Goal: Task Accomplishment & Management: Manage account settings

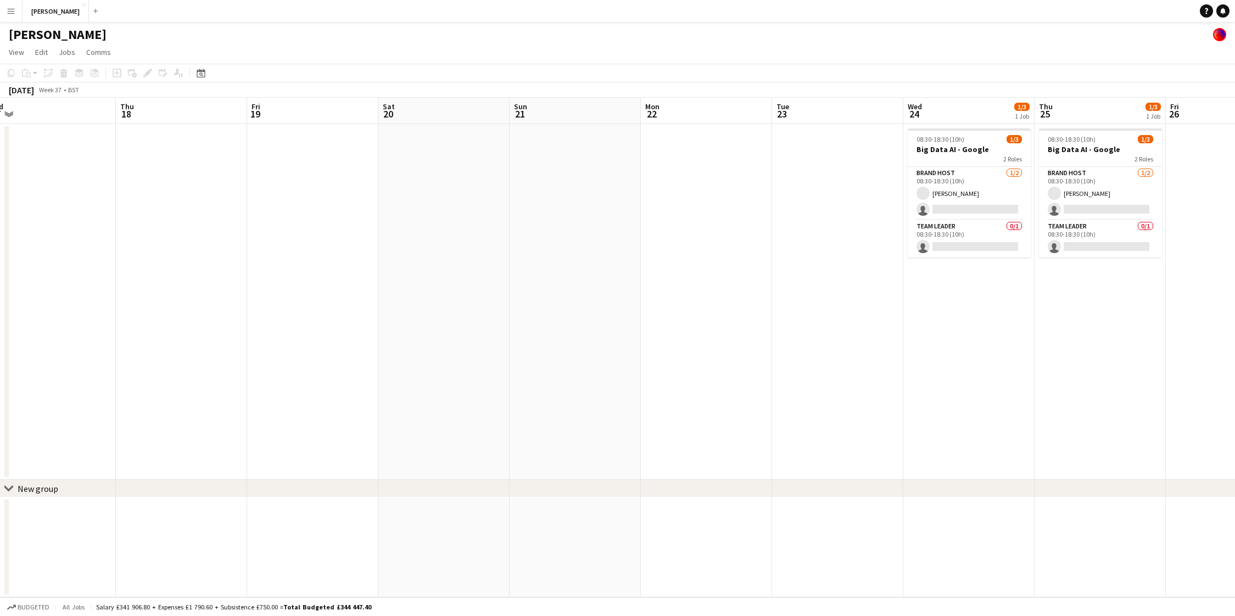
scroll to position [0, 338]
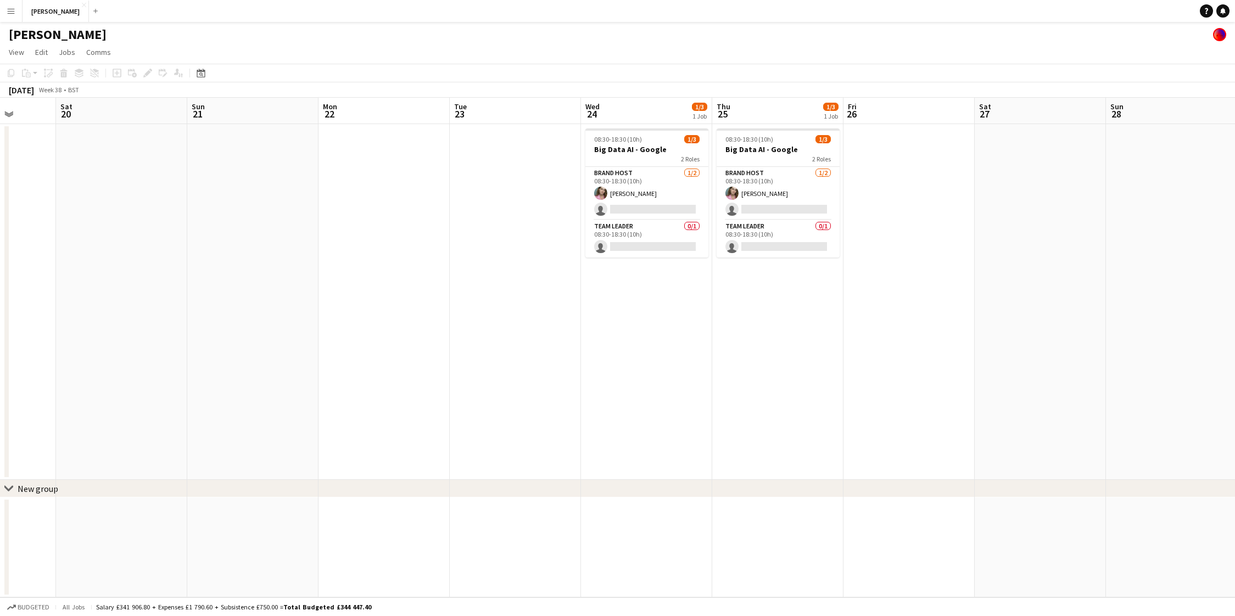
click at [651, 294] on app-date-cell "08:30-18:30 (10h) 1/3 Big Data AI - Google 2 Roles Brand Host [DATE] 08:30-18:3…" at bounding box center [646, 302] width 131 height 356
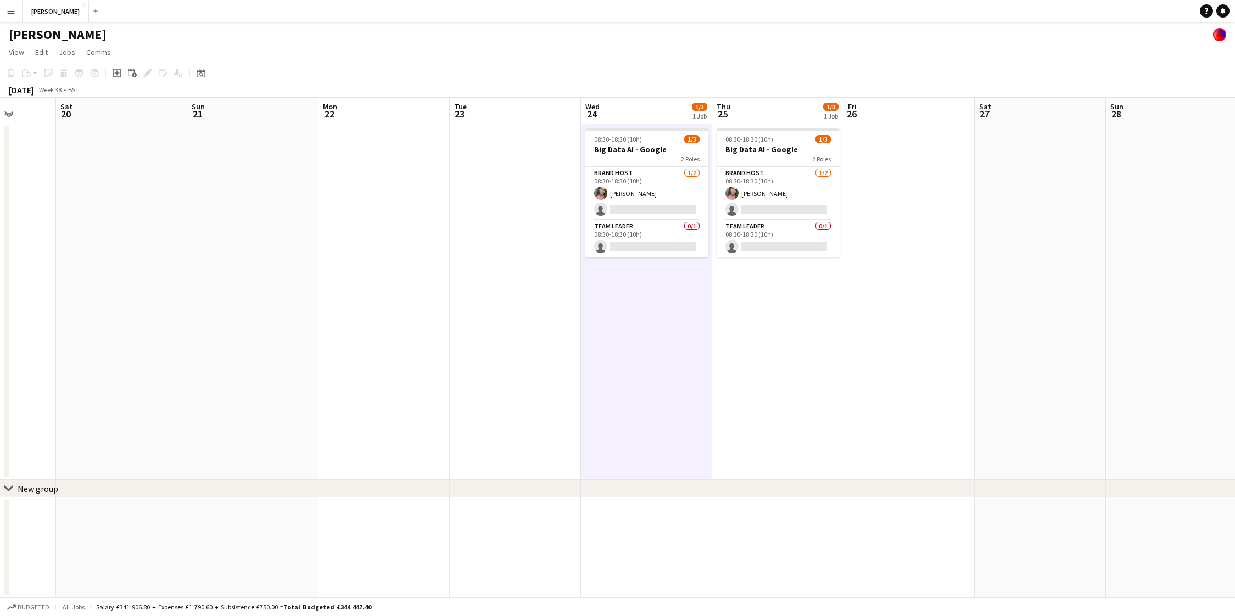
click at [757, 295] on app-date-cell "08:30-18:30 (10h) 1/3 Big Data AI - Google 2 Roles Brand Host [DATE] 08:30-18:3…" at bounding box center [777, 302] width 131 height 356
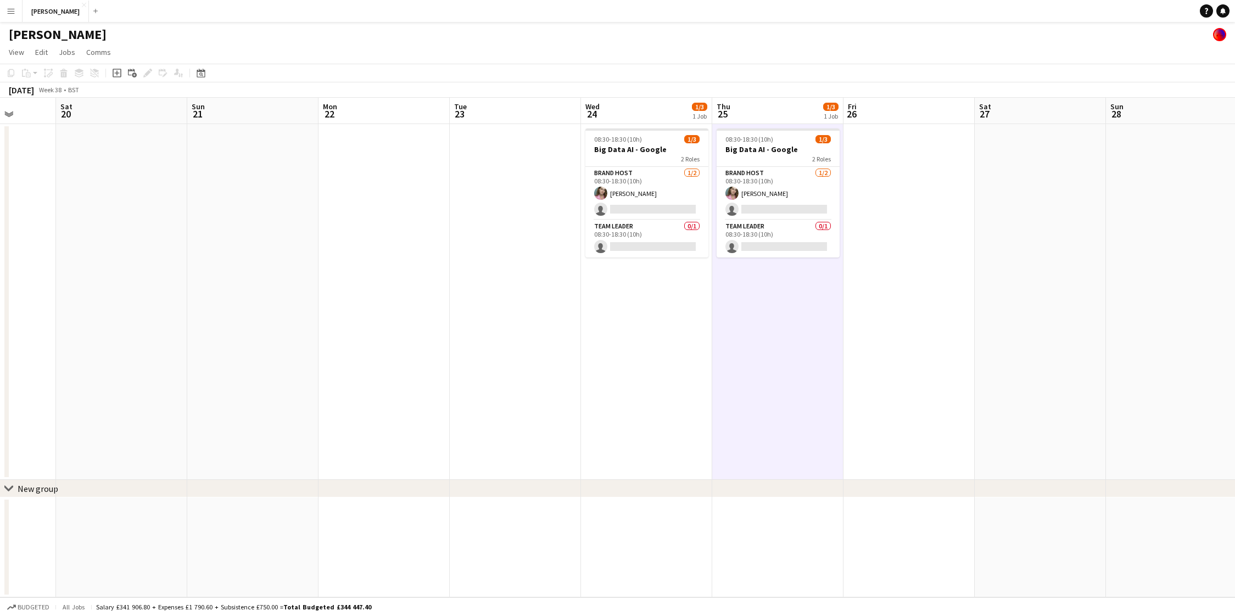
click at [687, 296] on app-date-cell "08:30-18:30 (10h) 1/3 Big Data AI - Google 2 Roles Brand Host [DATE] 08:30-18:3…" at bounding box center [646, 302] width 131 height 356
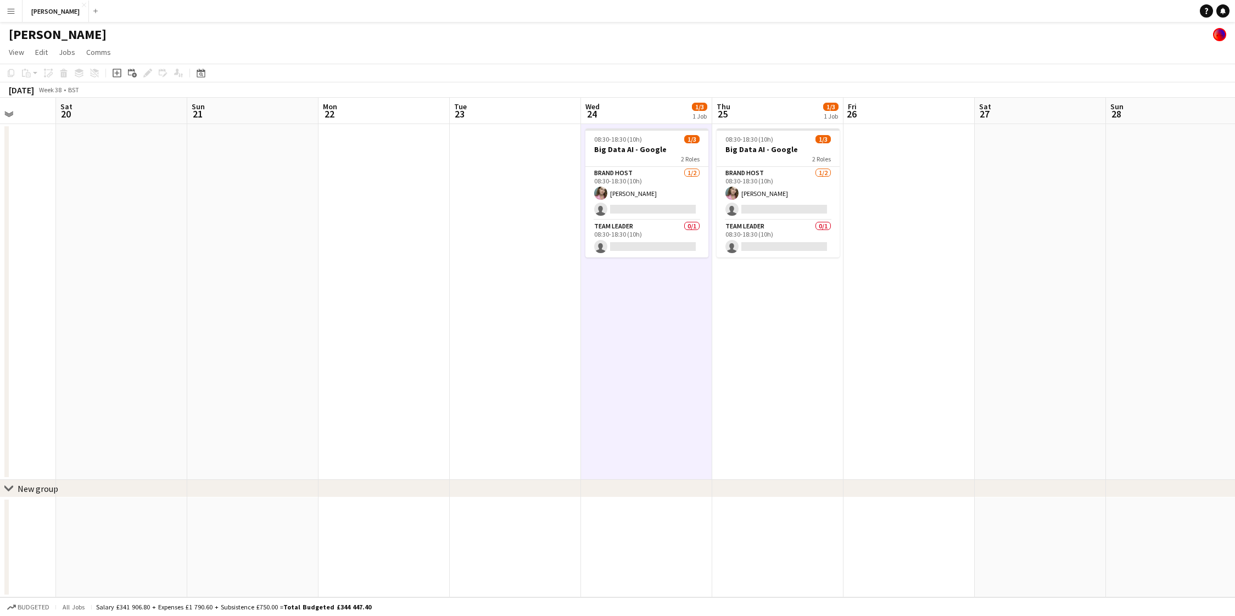
click at [763, 301] on app-date-cell "08:30-18:30 (10h) 1/3 Big Data AI - Google 2 Roles Brand Host [DATE] 08:30-18:3…" at bounding box center [777, 302] width 131 height 356
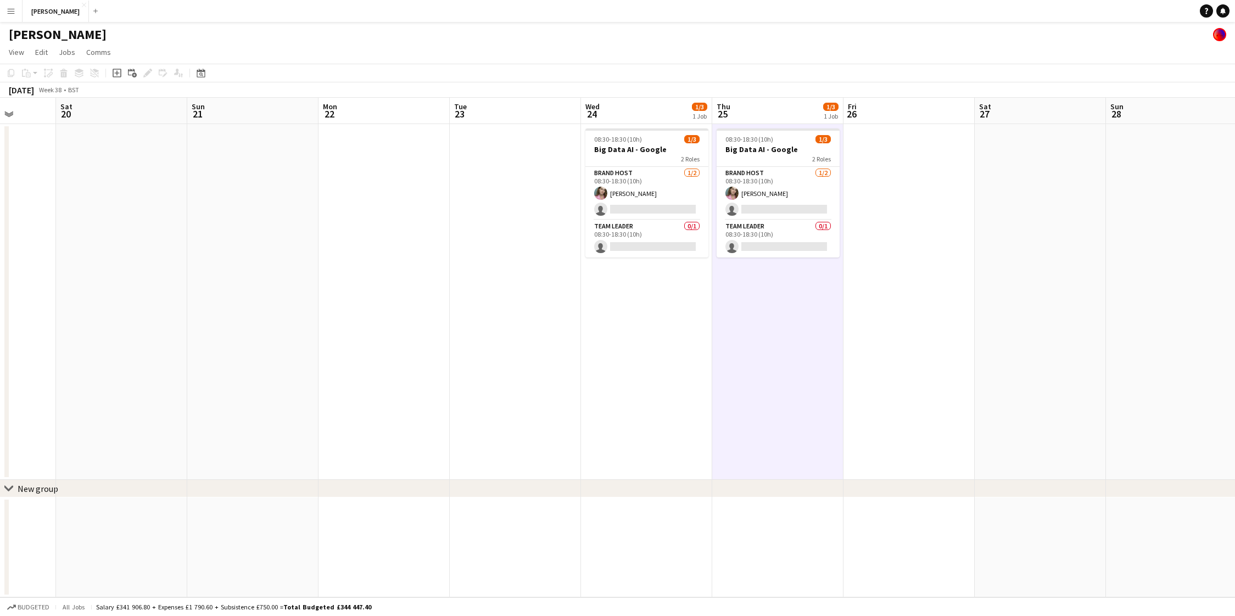
click at [659, 285] on app-date-cell "08:30-18:30 (10h) 1/3 Big Data AI - Google 2 Roles Brand Host [DATE] 08:30-18:3…" at bounding box center [646, 302] width 131 height 356
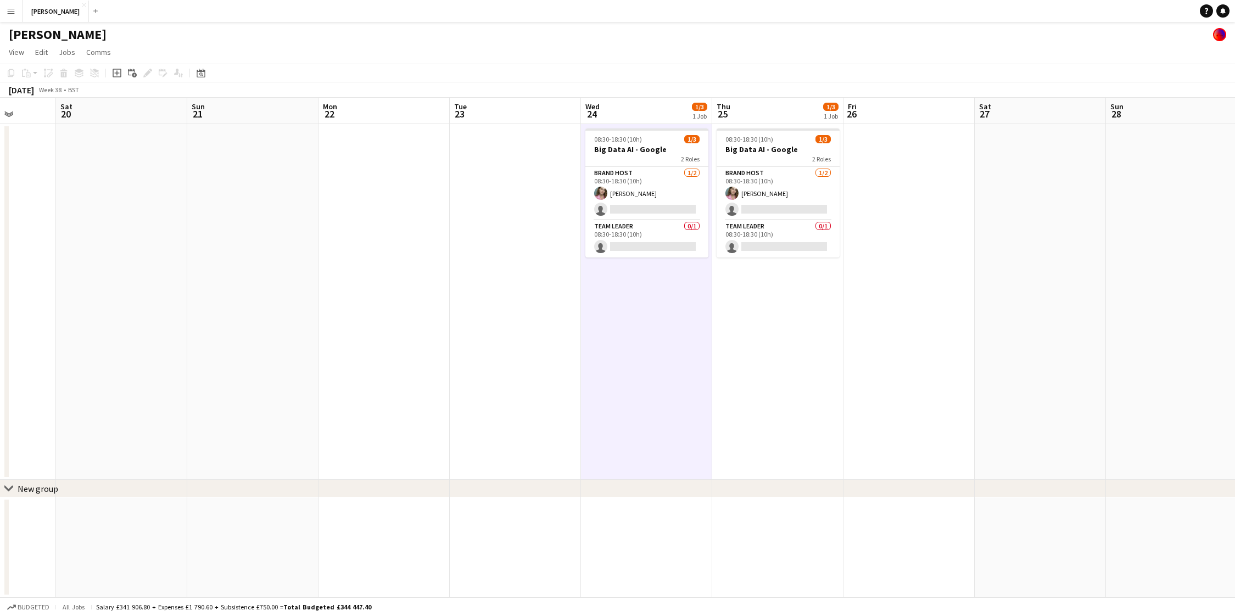
click at [527, 269] on app-date-cell at bounding box center [515, 302] width 131 height 356
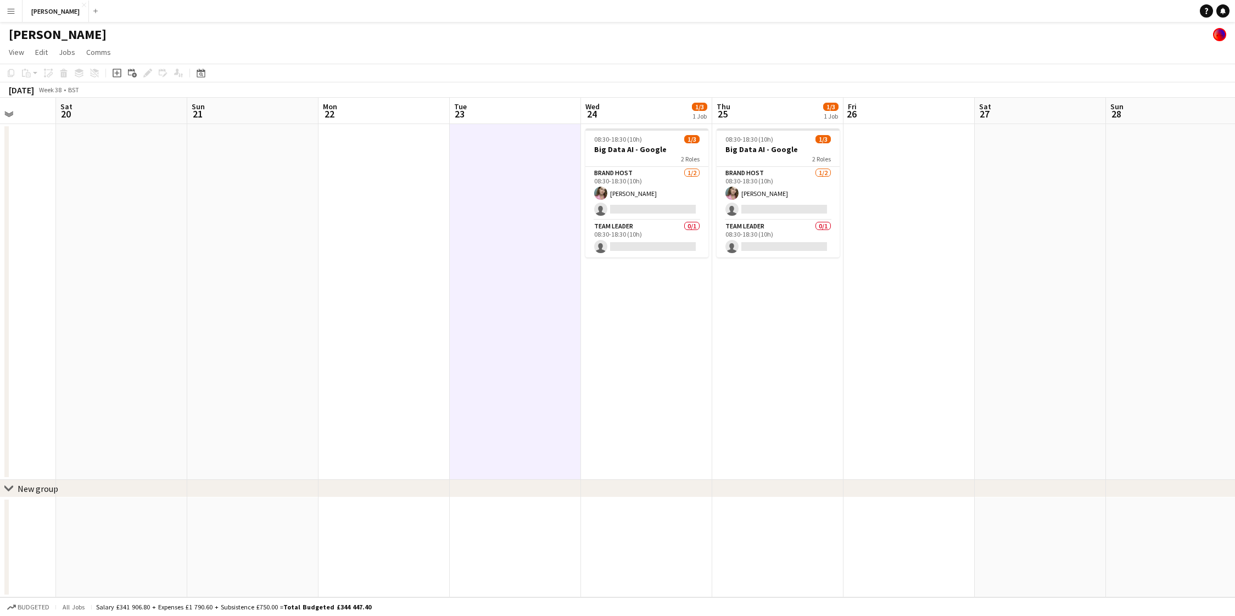
click at [653, 287] on app-date-cell "08:30-18:30 (10h) 1/3 Big Data AI - Google 2 Roles Brand Host [DATE] 08:30-18:3…" at bounding box center [646, 302] width 131 height 356
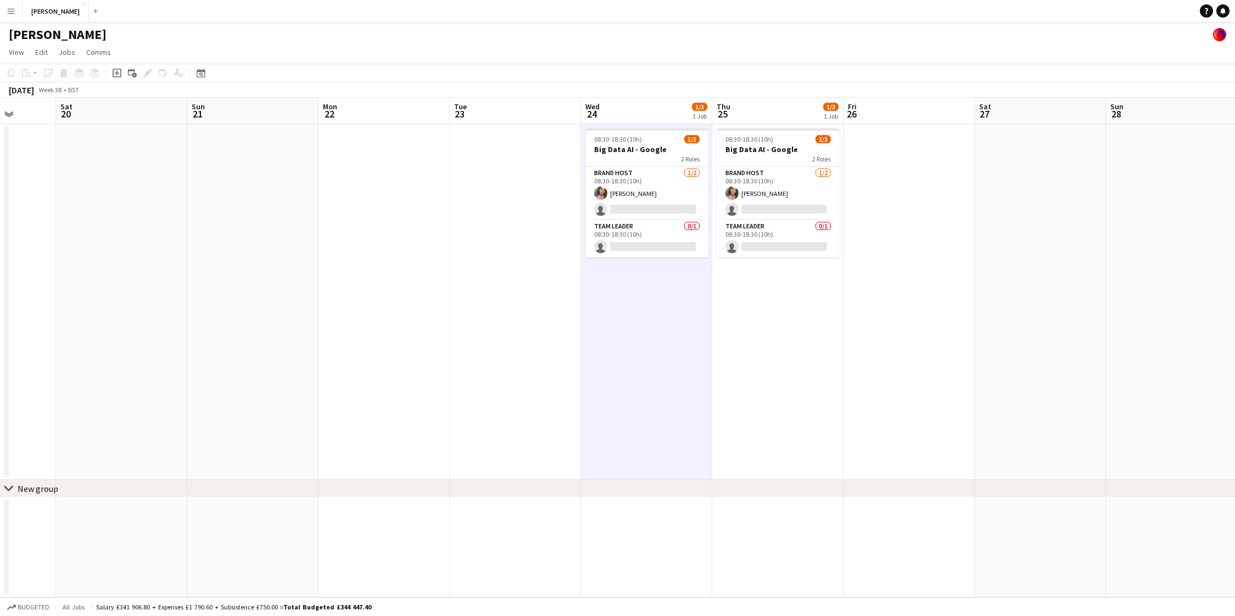
click at [780, 275] on app-date-cell "08:30-18:30 (10h) 1/3 Big Data AI - Google 2 Roles Brand Host [DATE] 08:30-18:3…" at bounding box center [777, 302] width 131 height 356
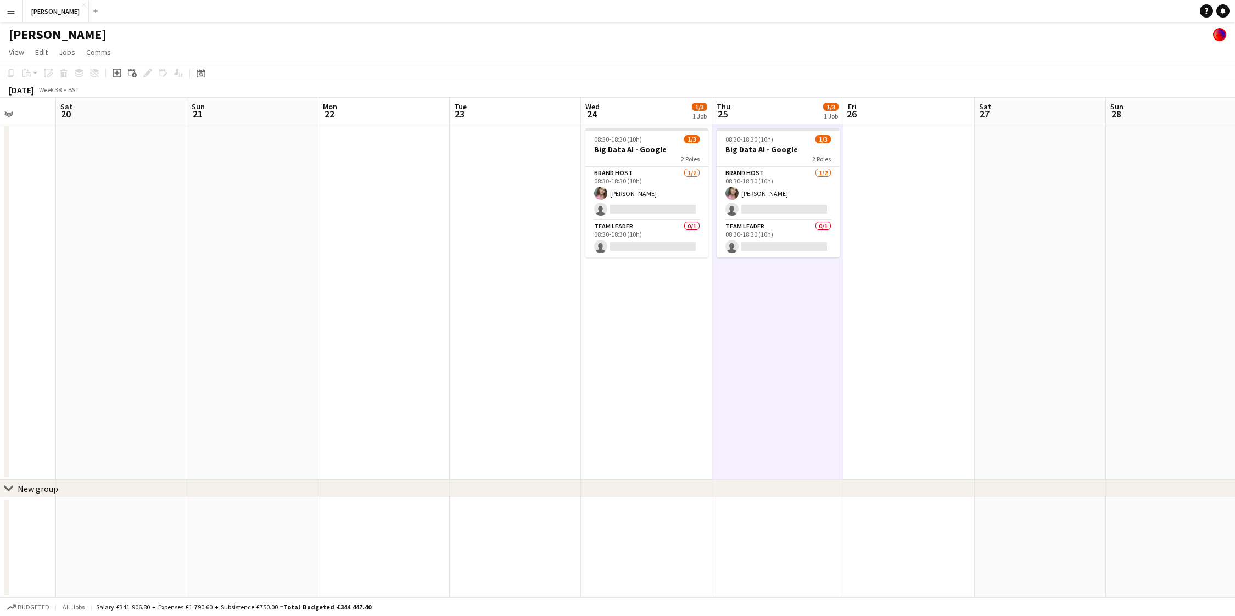
click at [532, 276] on app-date-cell at bounding box center [515, 302] width 131 height 356
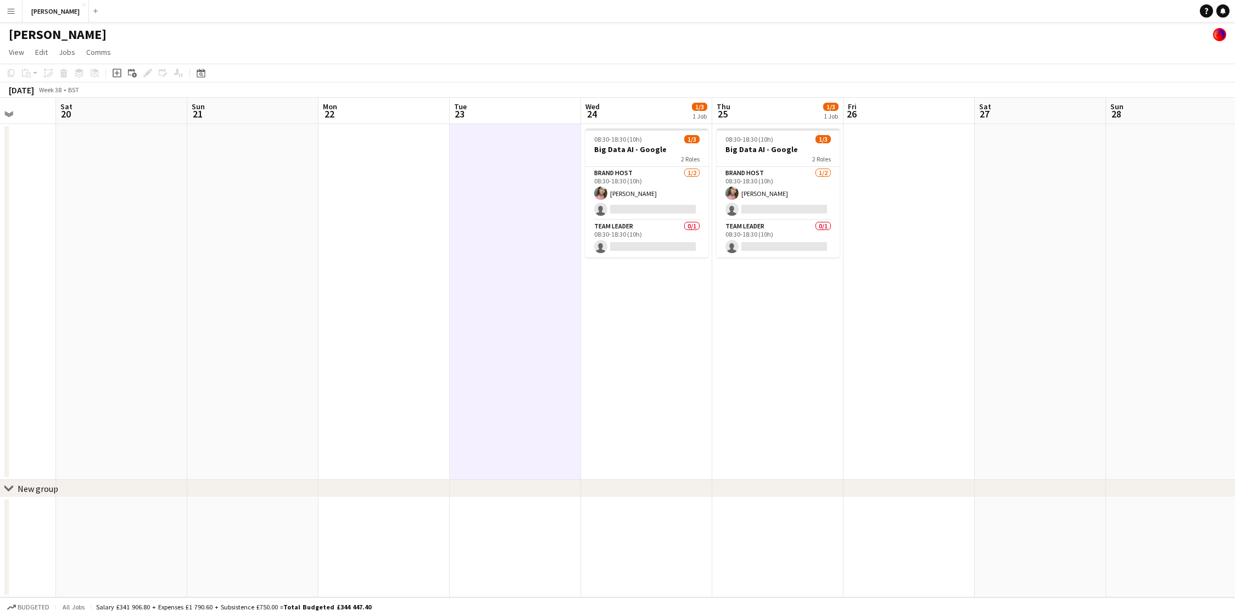
click at [365, 264] on app-date-cell at bounding box center [383, 302] width 131 height 356
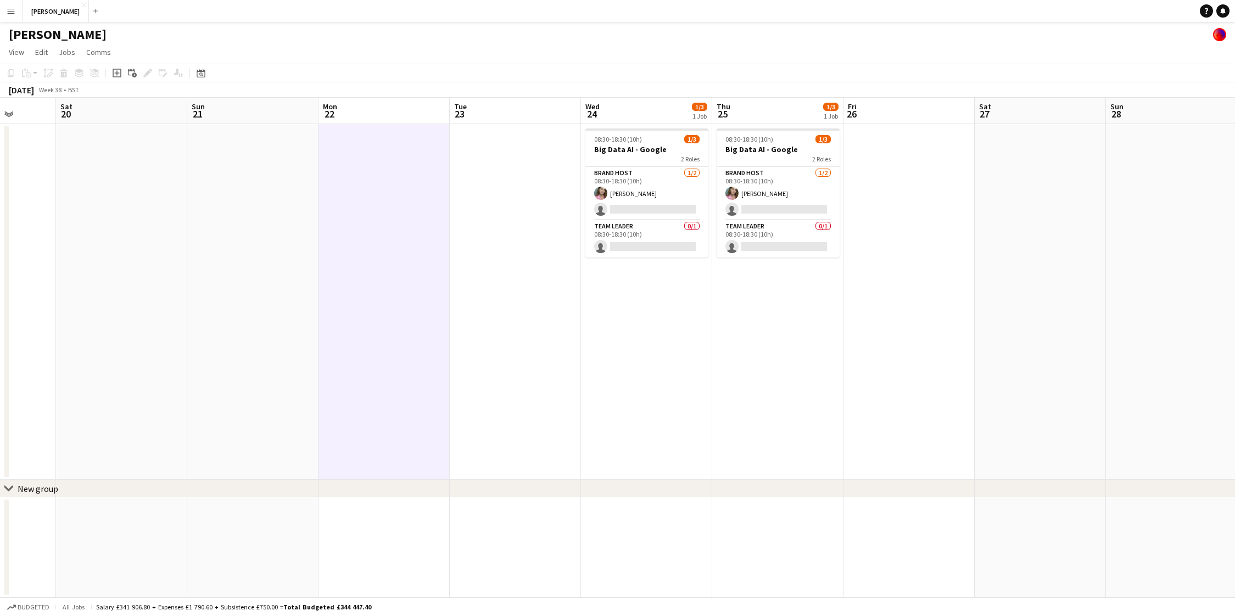
click at [550, 279] on app-date-cell at bounding box center [515, 302] width 131 height 356
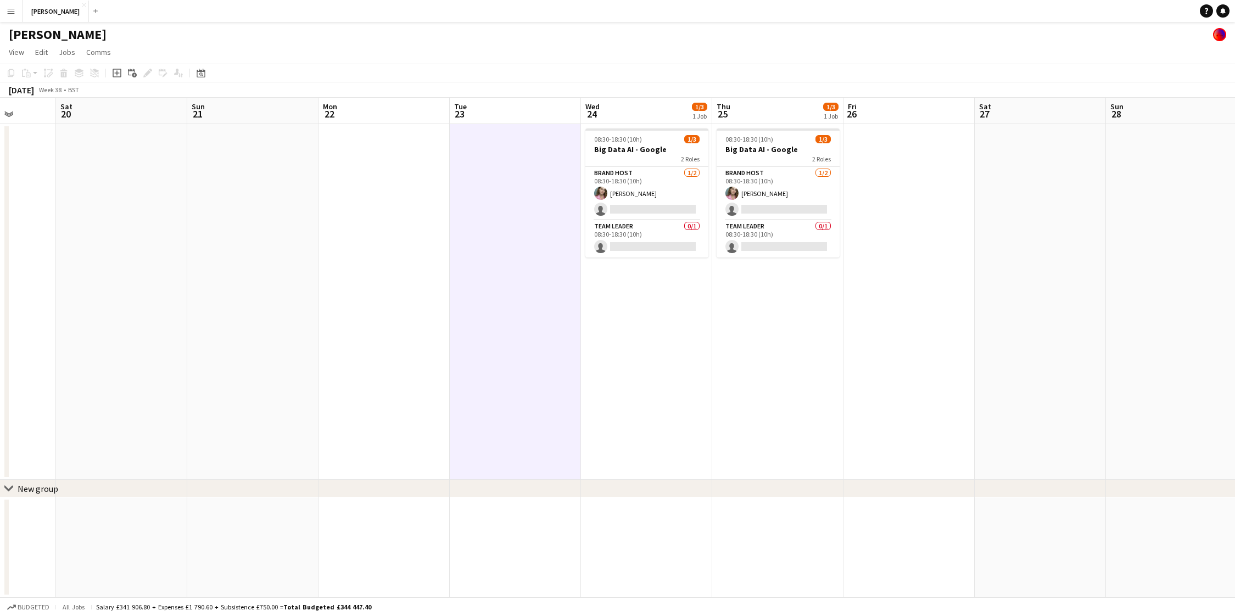
click at [642, 290] on app-date-cell "08:30-18:30 (10h) 1/3 Big Data AI - Google 2 Roles Brand Host [DATE] 08:30-18:3…" at bounding box center [646, 302] width 131 height 356
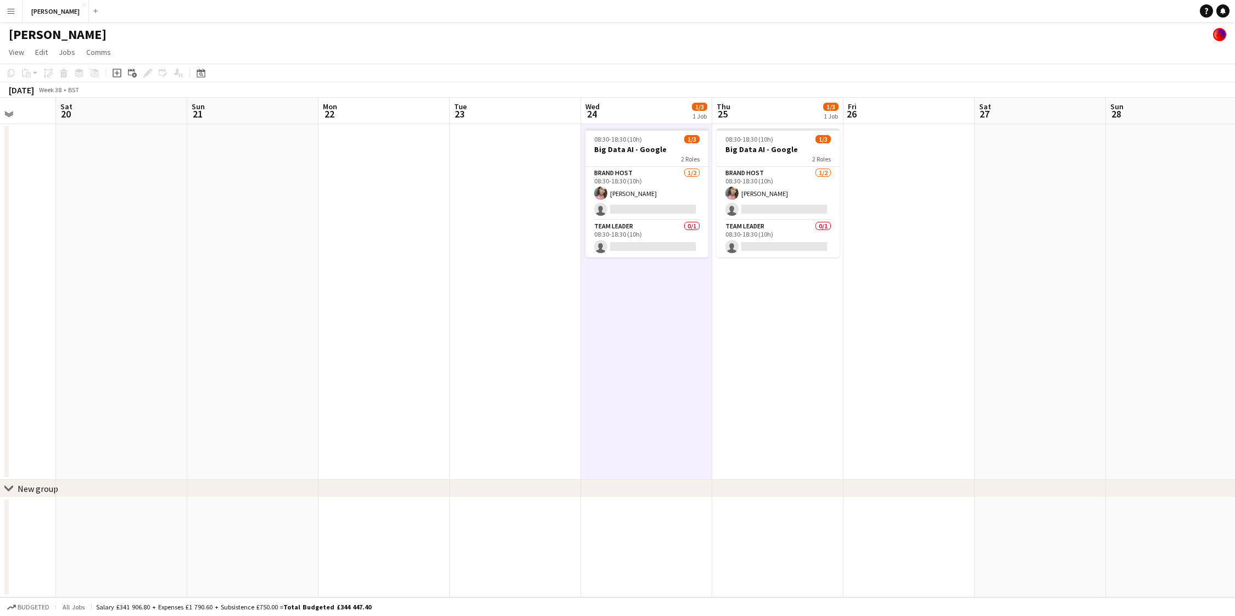
click at [753, 288] on app-date-cell "08:30-18:30 (10h) 1/3 Big Data AI - Google 2 Roles Brand Host [DATE] 08:30-18:3…" at bounding box center [777, 302] width 131 height 356
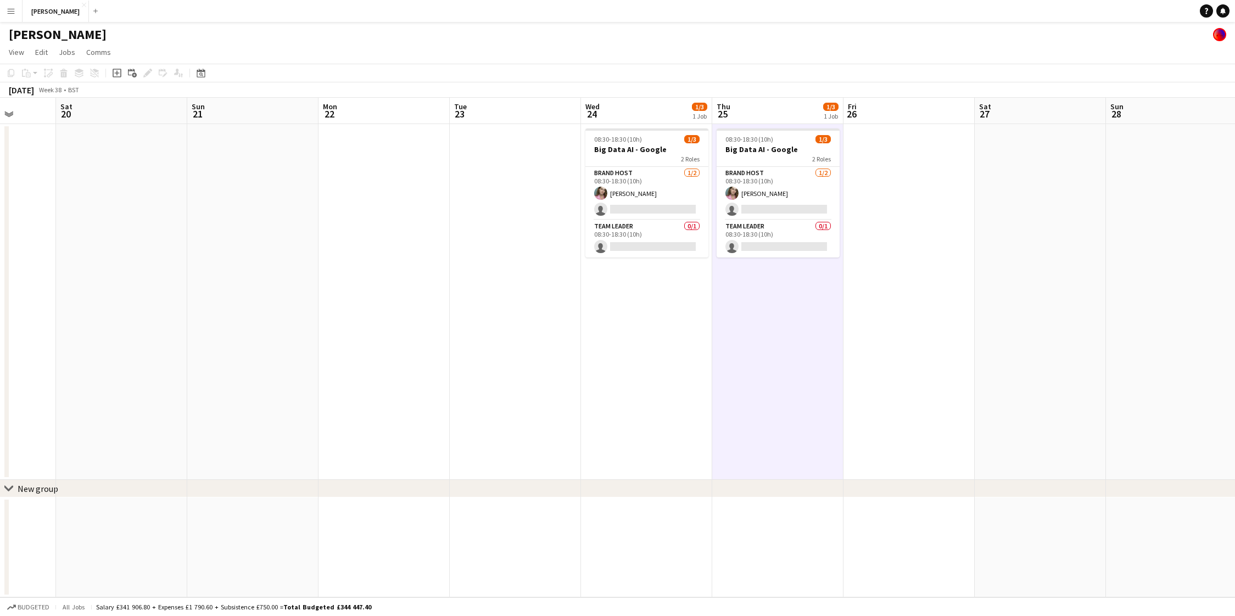
click at [881, 255] on app-date-cell at bounding box center [908, 302] width 131 height 356
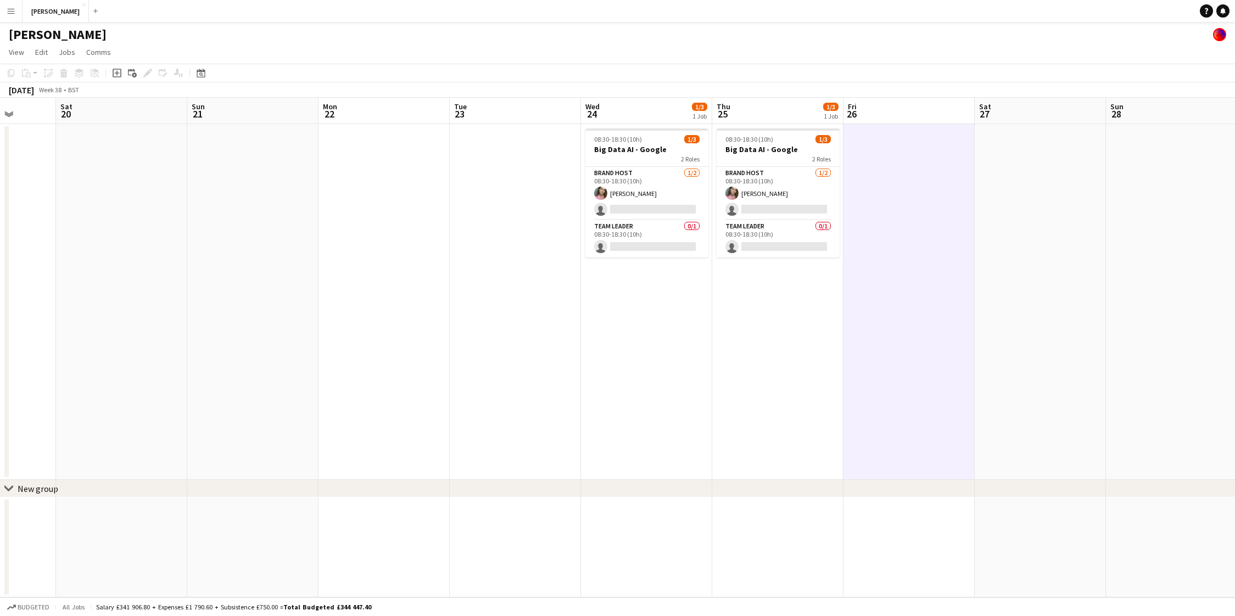
click at [776, 269] on app-date-cell "08:30-18:30 (10h) 1/3 Big Data AI - Google 2 Roles Brand Host [DATE] 08:30-18:3…" at bounding box center [777, 302] width 131 height 356
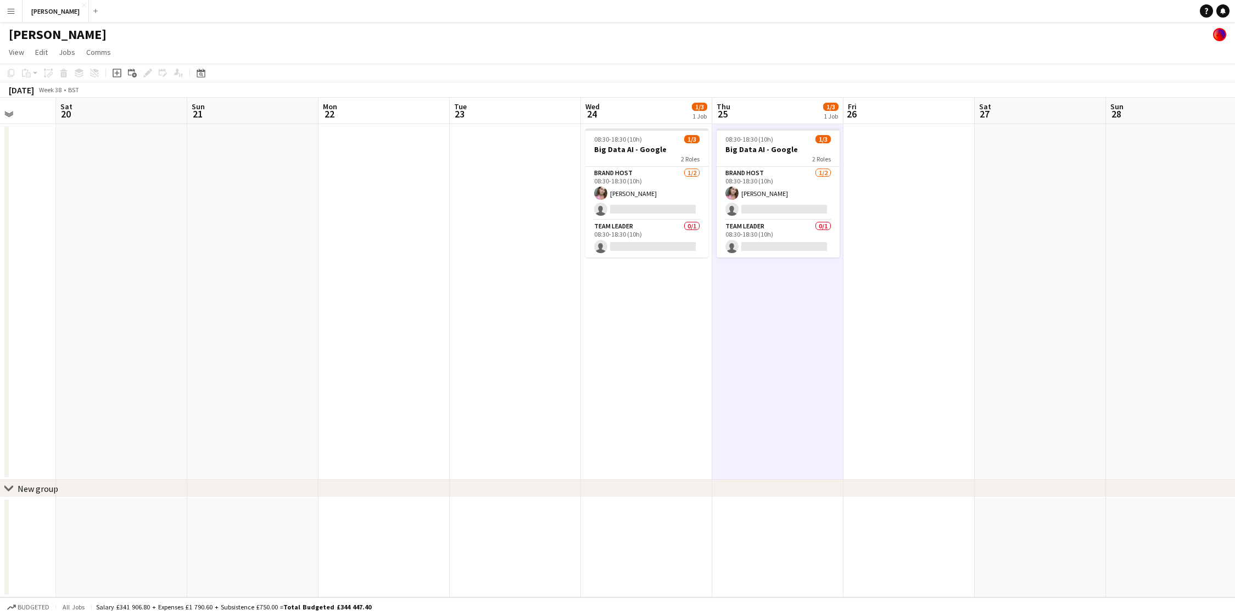
click at [669, 271] on app-date-cell "08:30-18:30 (10h) 1/3 Big Data AI - Google 2 Roles Brand Host [DATE] 08:30-18:3…" at bounding box center [646, 302] width 131 height 356
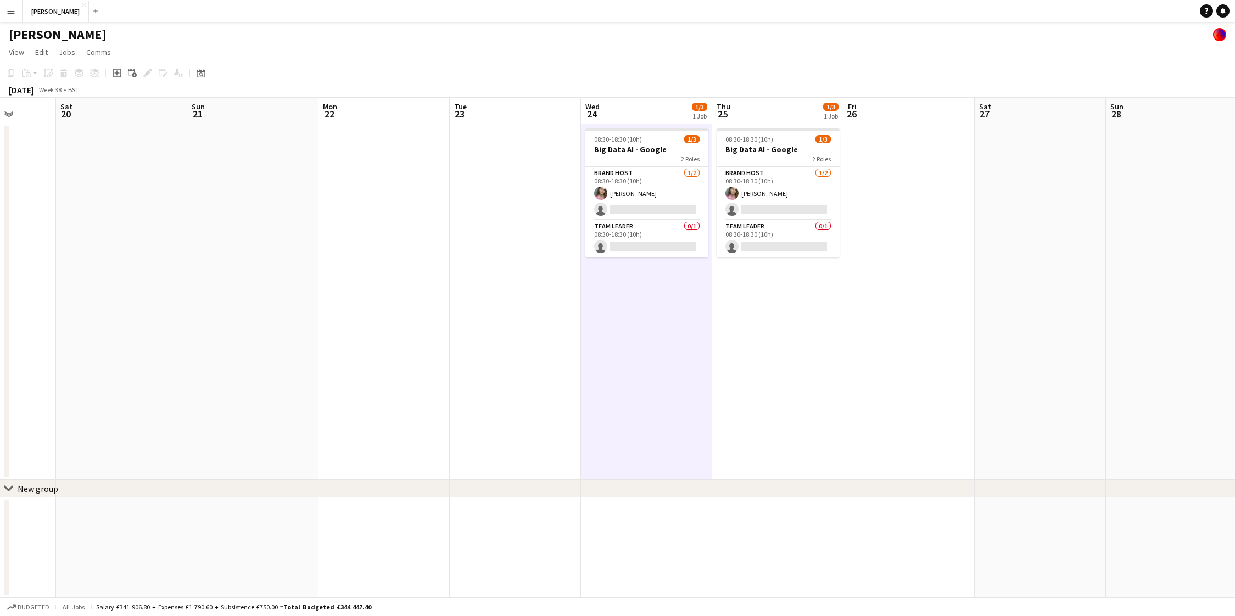
click at [558, 260] on app-date-cell at bounding box center [515, 302] width 131 height 356
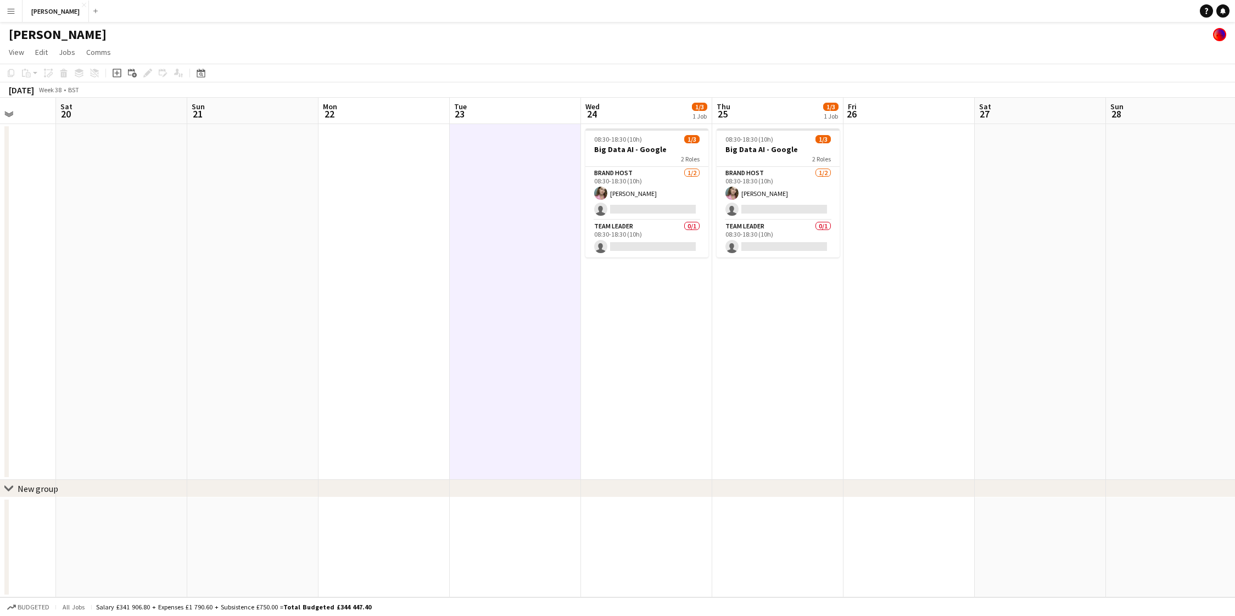
click at [418, 260] on app-date-cell at bounding box center [383, 302] width 131 height 356
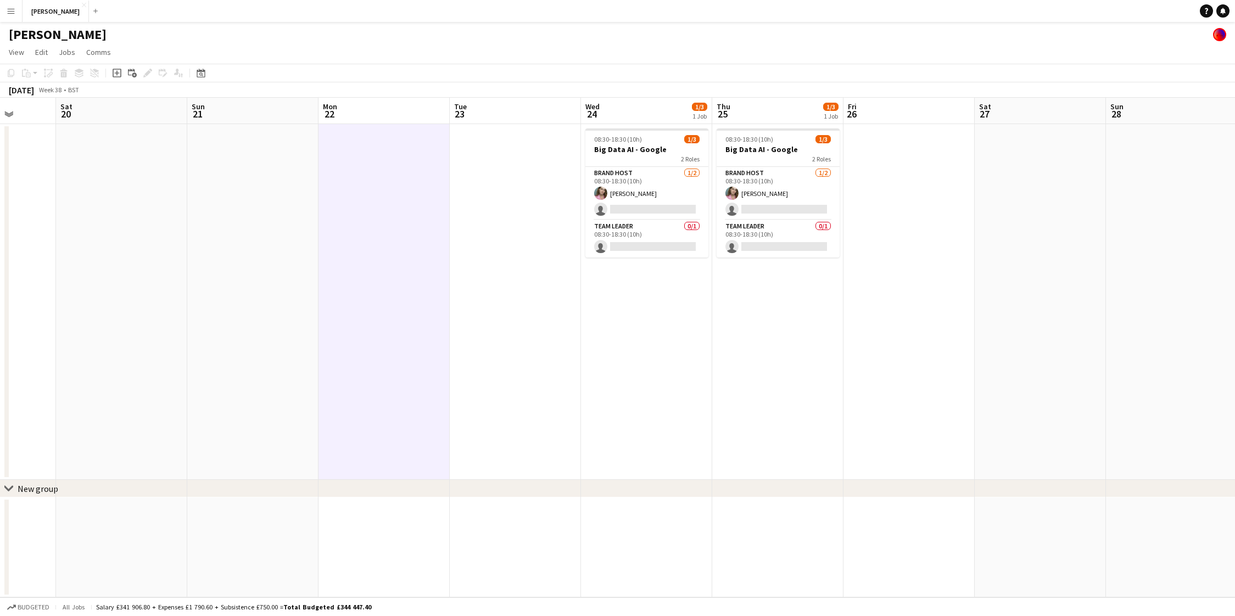
click at [272, 256] on app-date-cell at bounding box center [252, 302] width 131 height 356
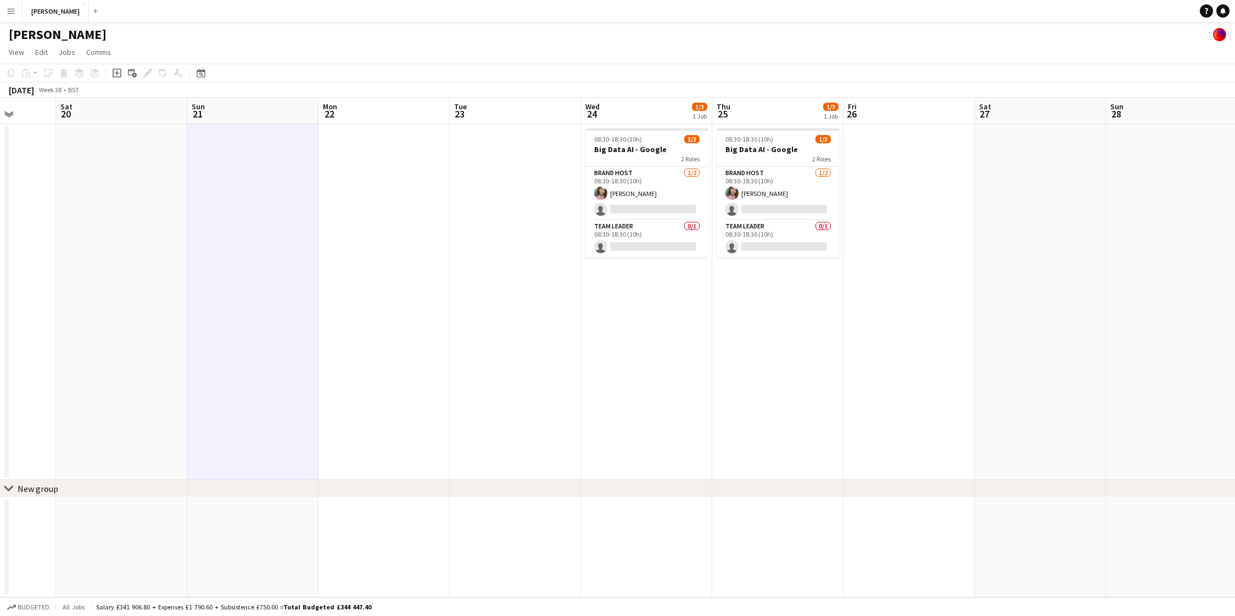
click at [389, 266] on app-date-cell at bounding box center [383, 302] width 131 height 356
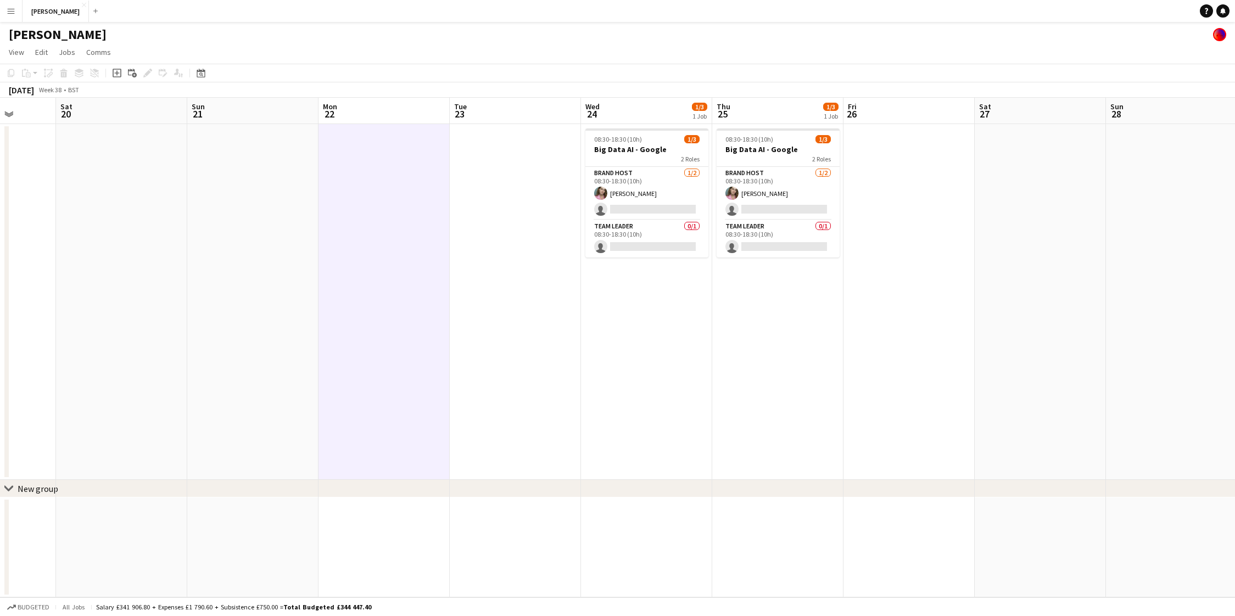
click at [515, 297] on app-date-cell at bounding box center [515, 302] width 131 height 356
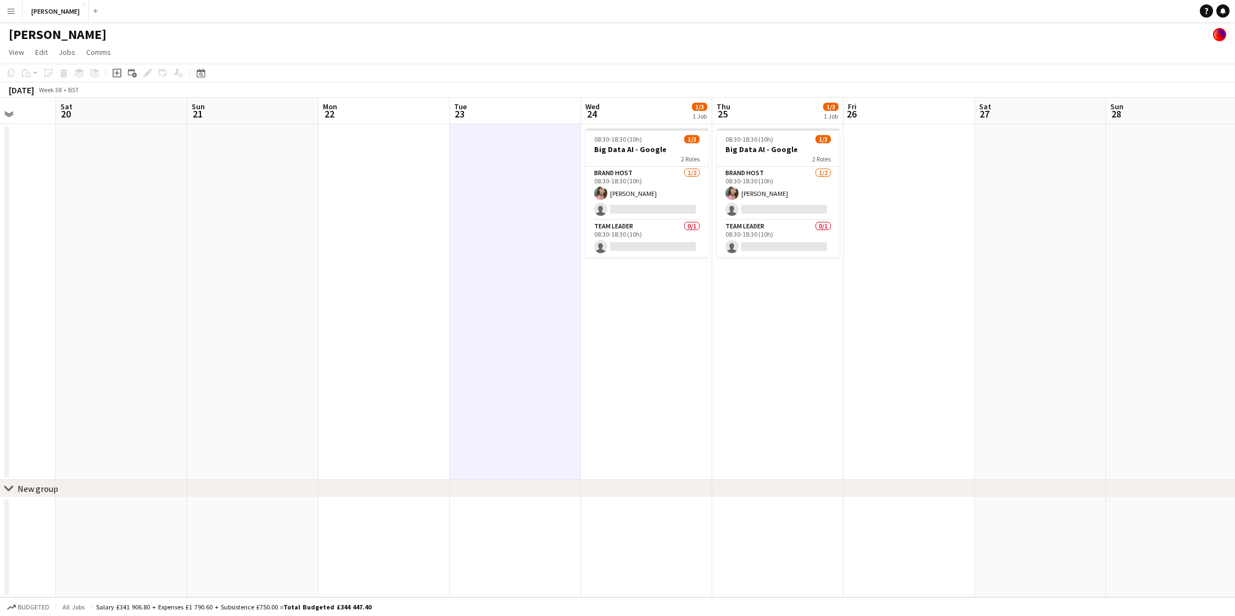
click at [412, 289] on app-date-cell at bounding box center [383, 302] width 131 height 356
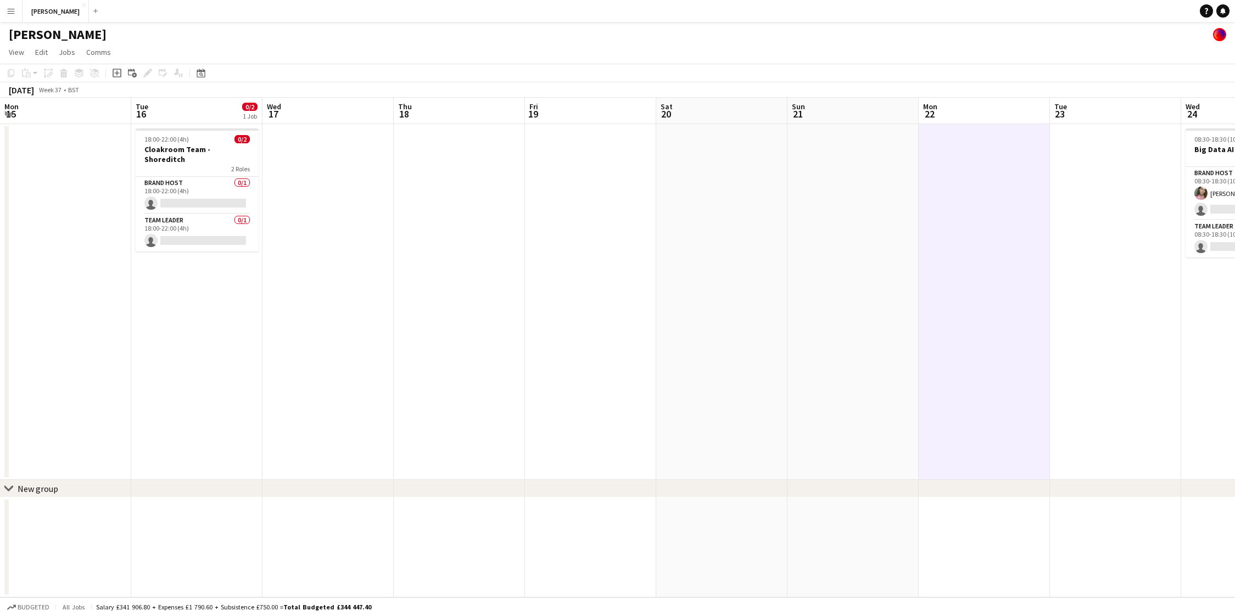
scroll to position [0, 234]
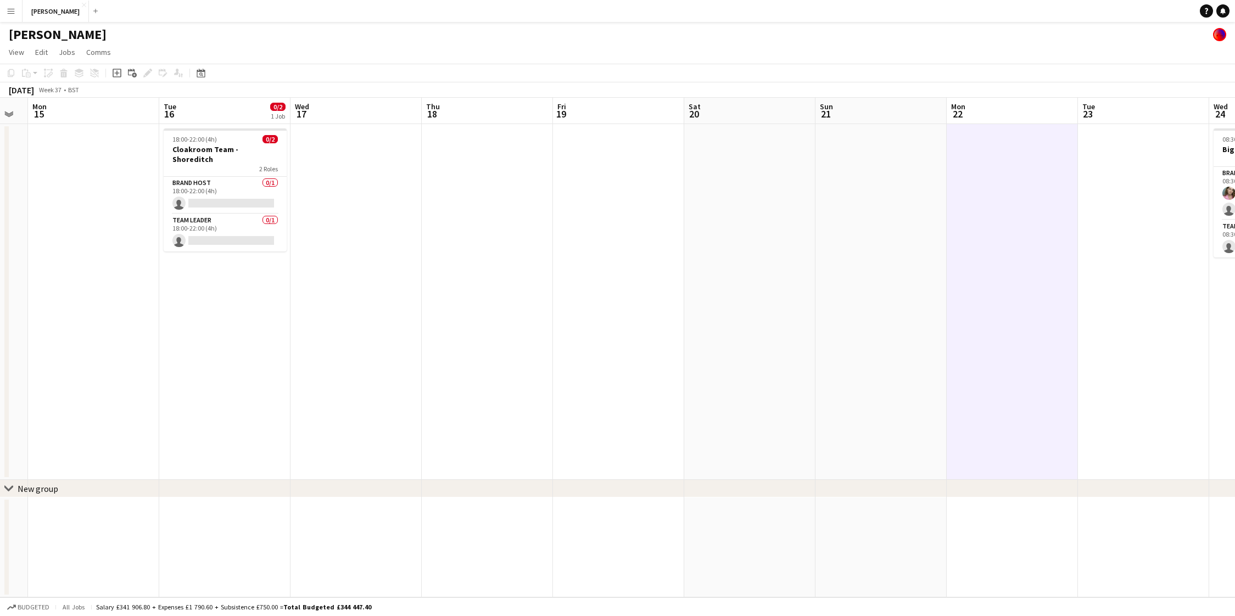
click at [558, 286] on app-date-cell at bounding box center [618, 302] width 131 height 356
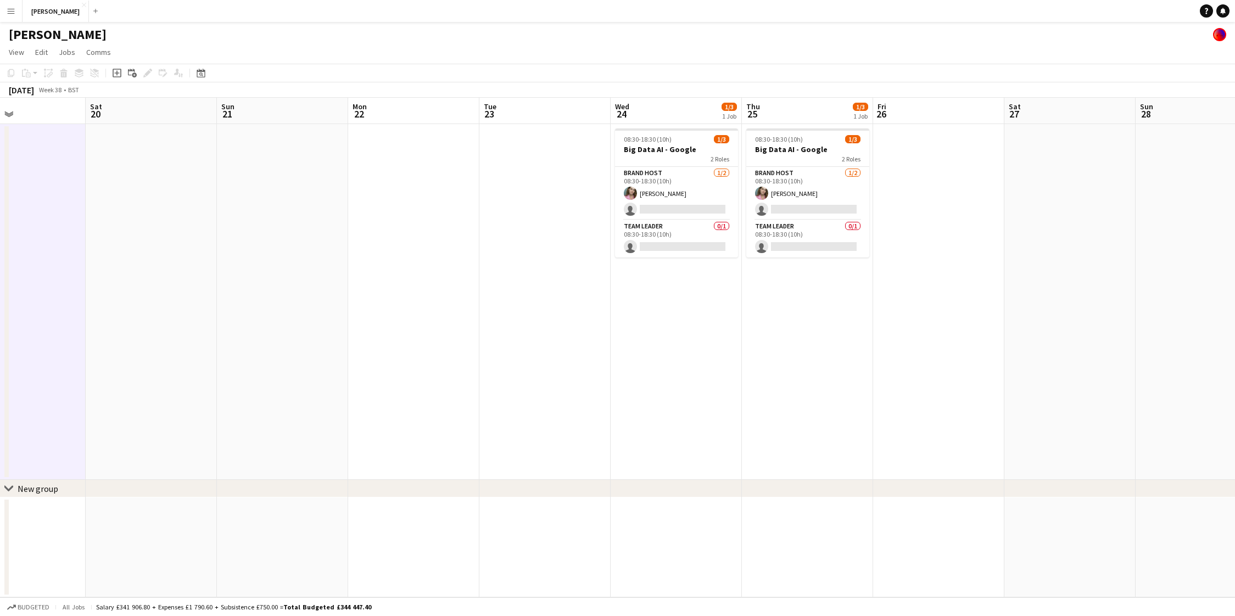
scroll to position [0, 412]
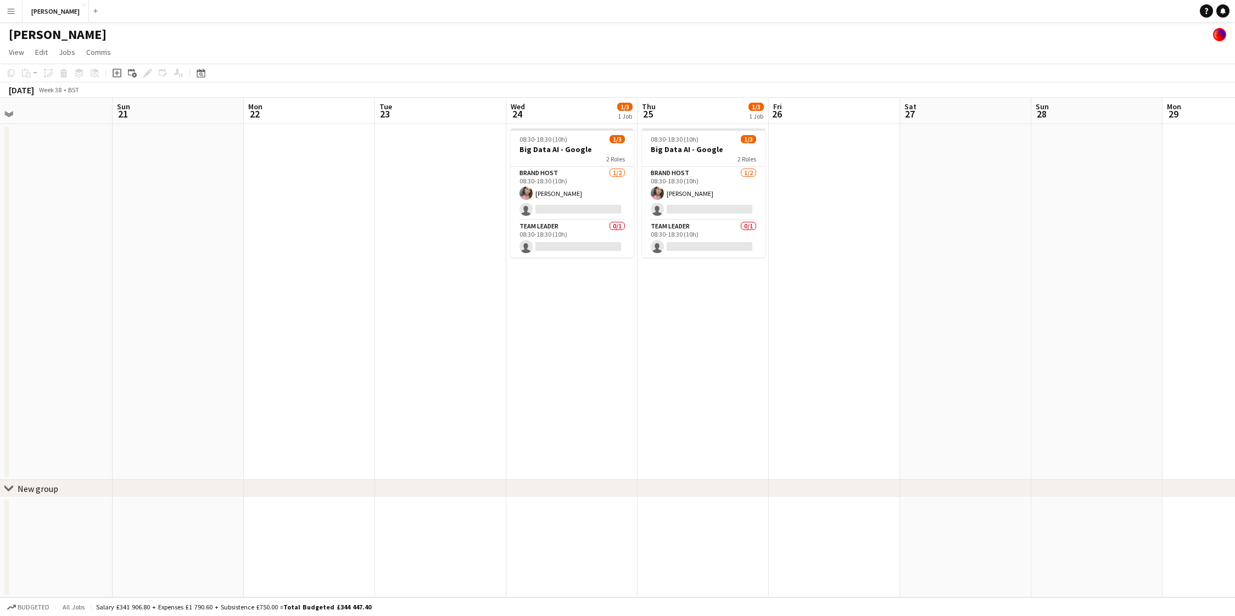
click at [563, 305] on app-date-cell "08:30-18:30 (10h) 1/3 Big Data AI - Google 2 Roles Brand Host [DATE] 08:30-18:3…" at bounding box center [571, 302] width 131 height 356
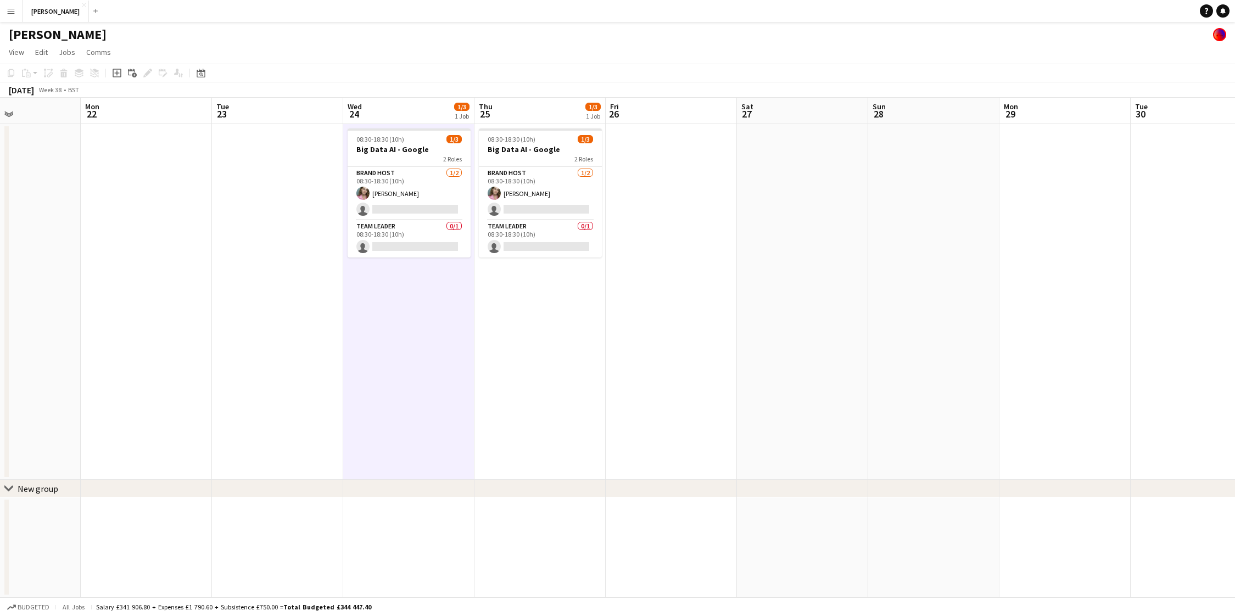
scroll to position [0, 454]
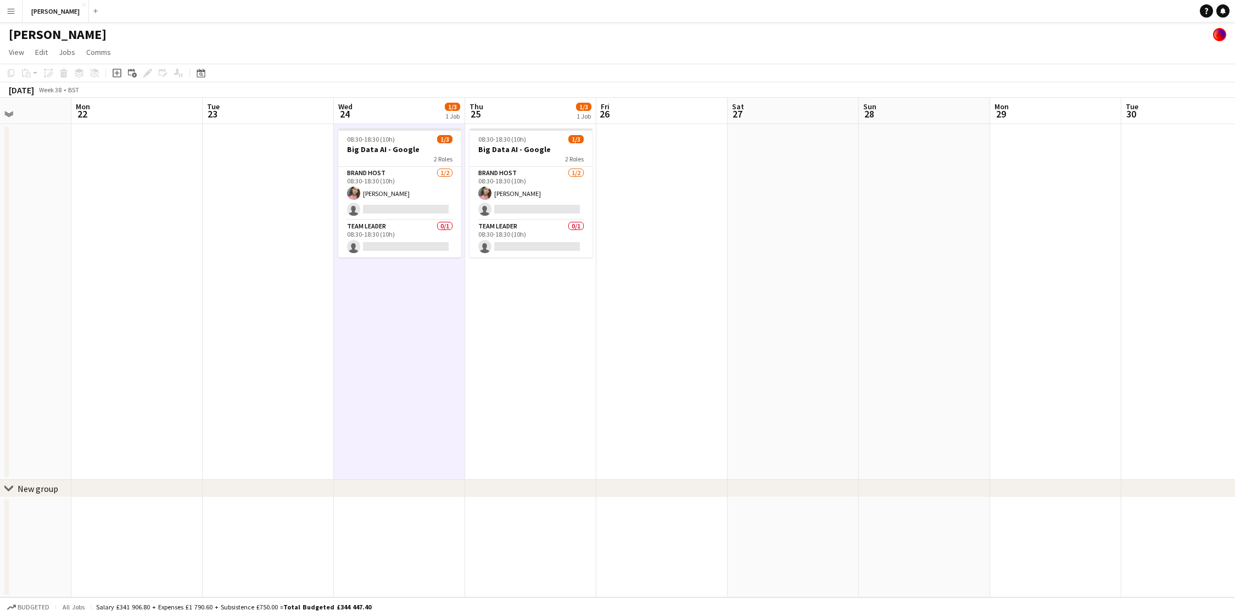
click at [538, 303] on app-date-cell "08:30-18:30 (10h) 1/3 Big Data AI - Google 2 Roles Brand Host [DATE] 08:30-18:3…" at bounding box center [530, 302] width 131 height 356
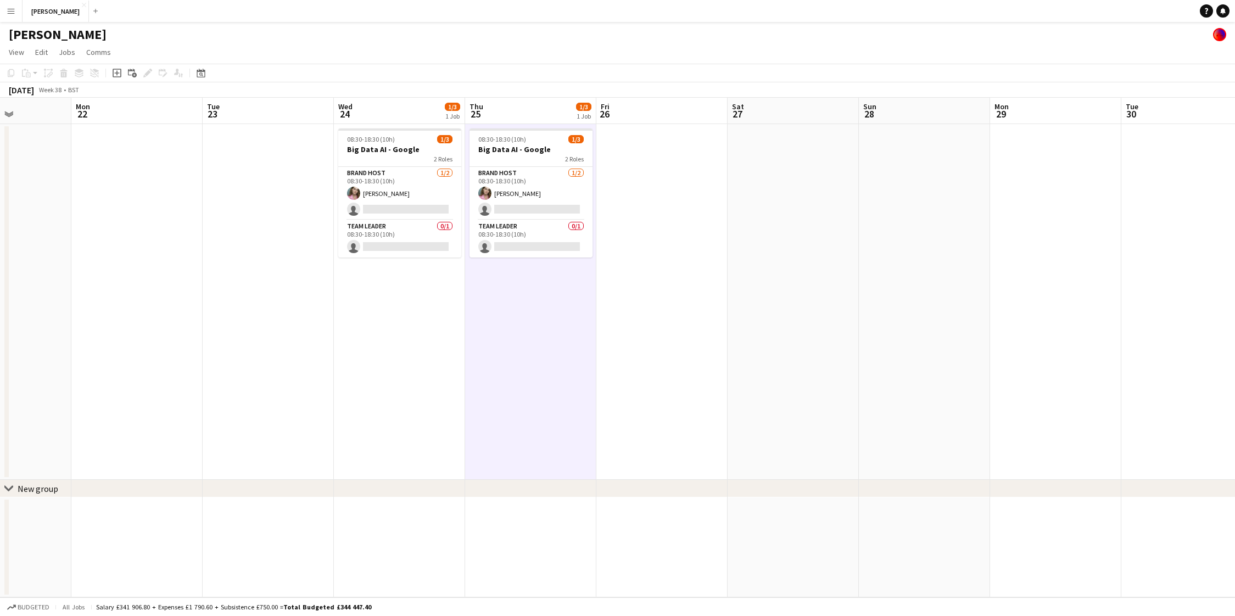
click at [305, 333] on app-date-cell at bounding box center [268, 302] width 131 height 356
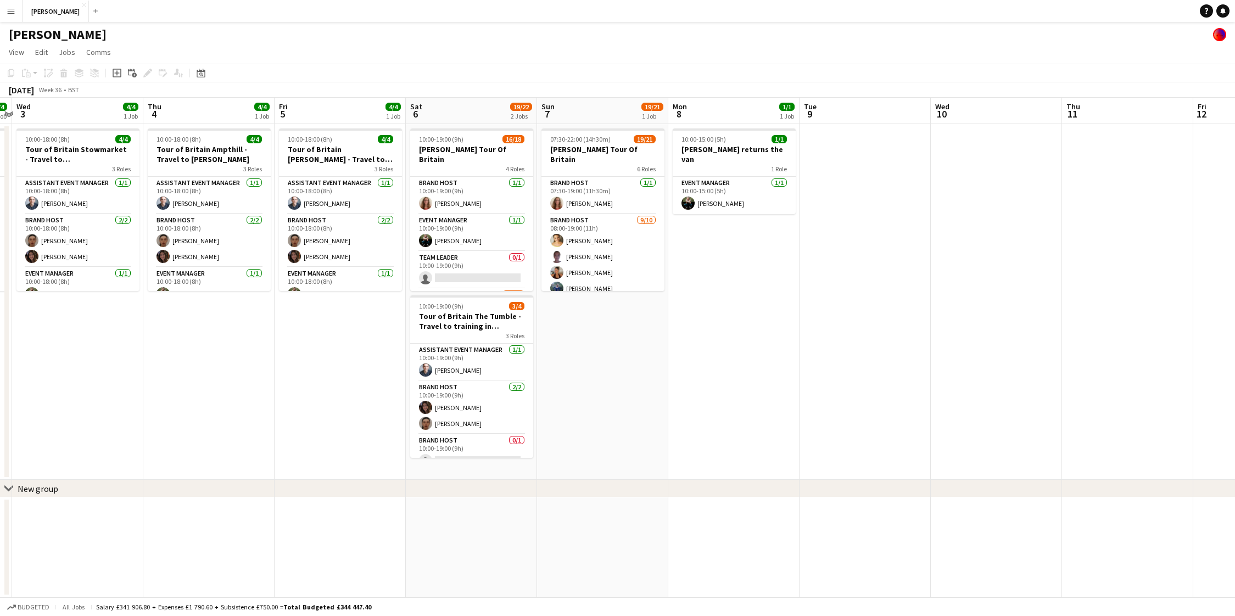
scroll to position [0, 295]
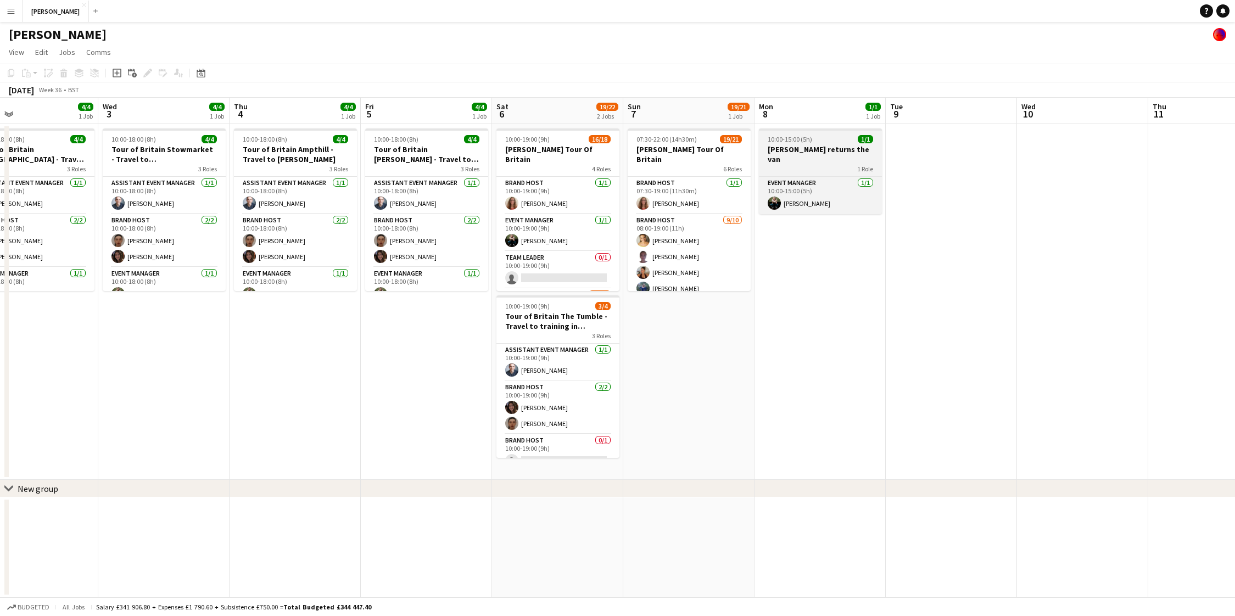
click at [812, 164] on div "1 Role" at bounding box center [820, 168] width 123 height 9
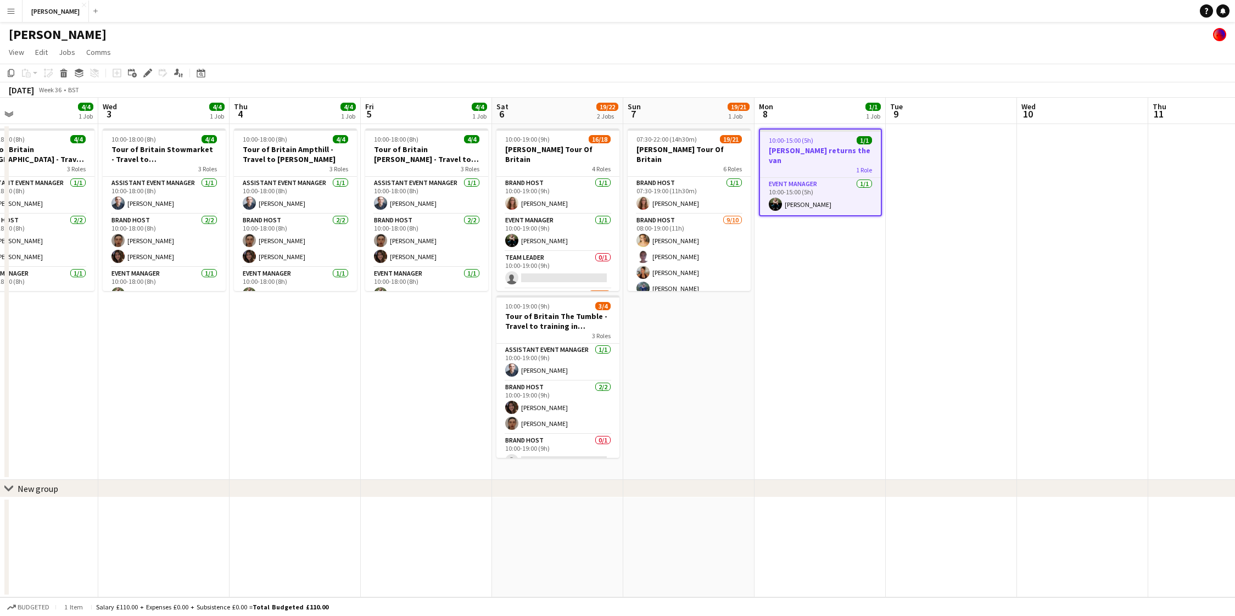
click at [793, 256] on app-date-cell "10:00-15:00 (5h) 1/1 [PERSON_NAME] returns the van 1 Role Event Manager [DATE] …" at bounding box center [819, 302] width 131 height 356
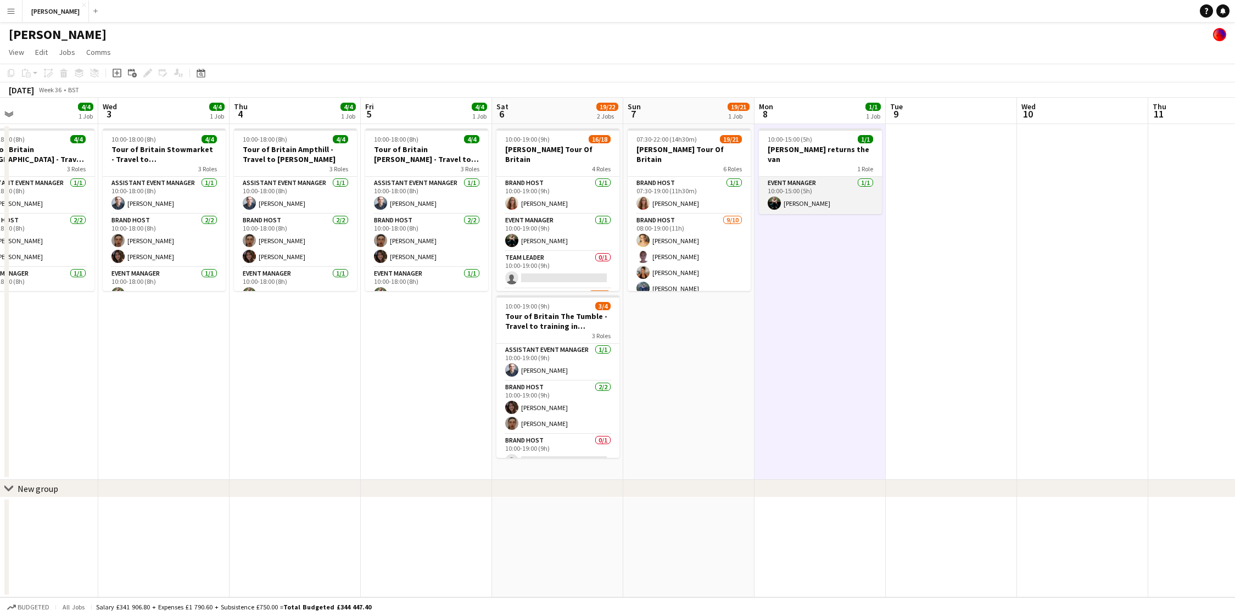
click at [823, 188] on app-card-role "Event Manager [DATE] 10:00-15:00 (5h) [PERSON_NAME]" at bounding box center [820, 195] width 123 height 37
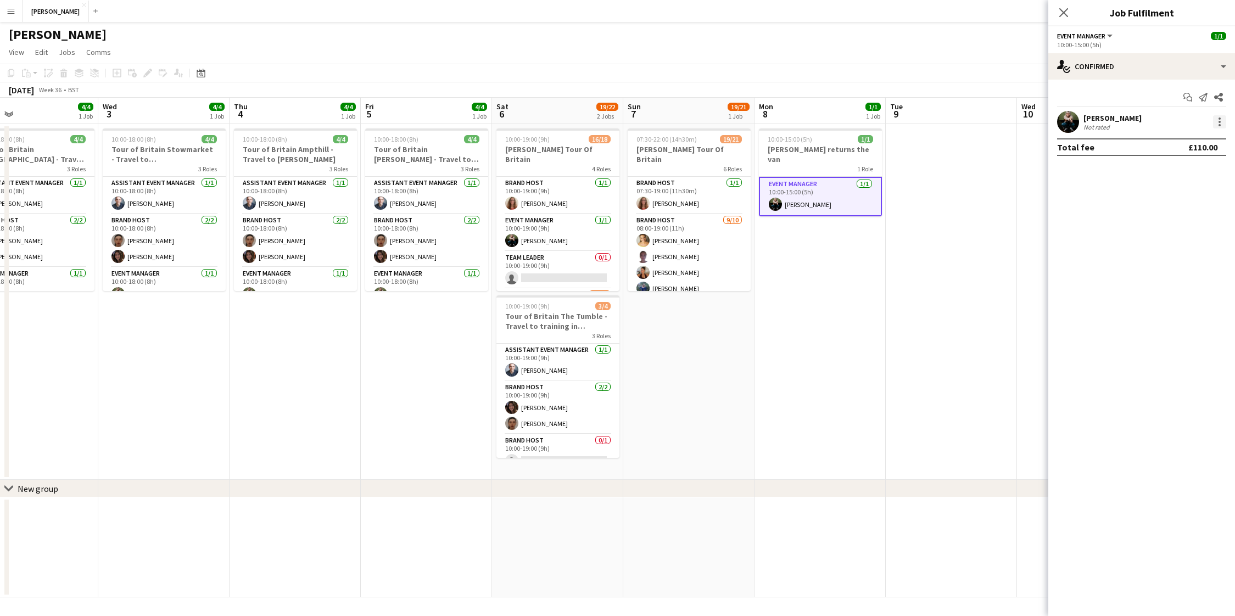
click at [1220, 125] on div at bounding box center [1219, 125] width 2 height 2
click at [1176, 241] on button "Remove" at bounding box center [1183, 247] width 86 height 26
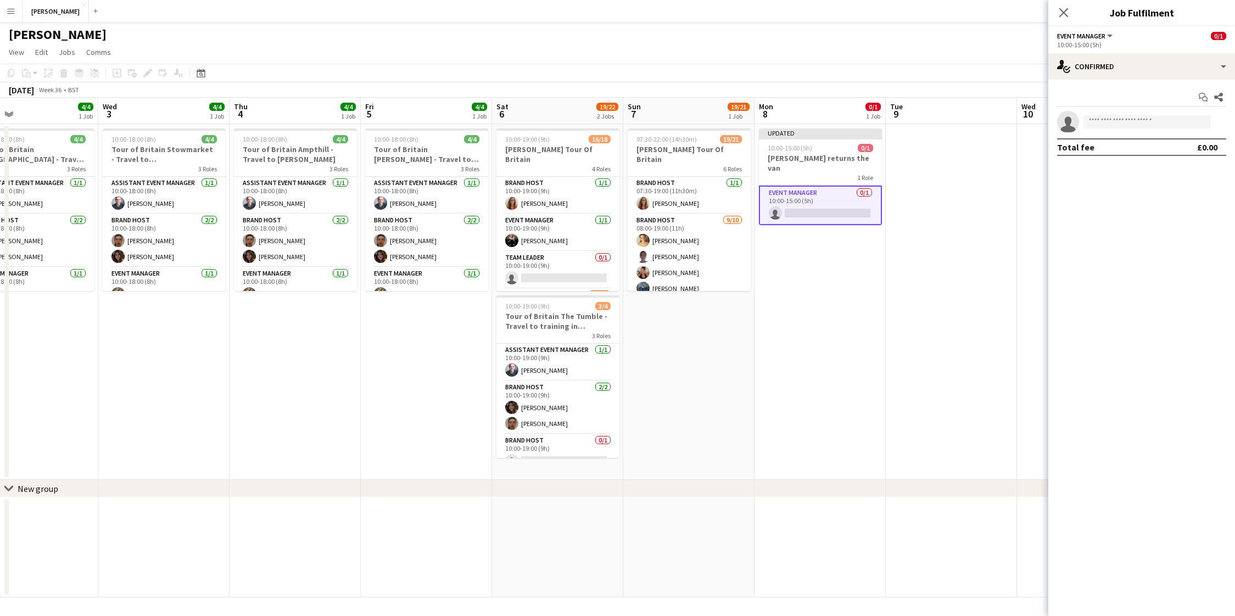
click at [958, 209] on app-date-cell at bounding box center [951, 302] width 131 height 356
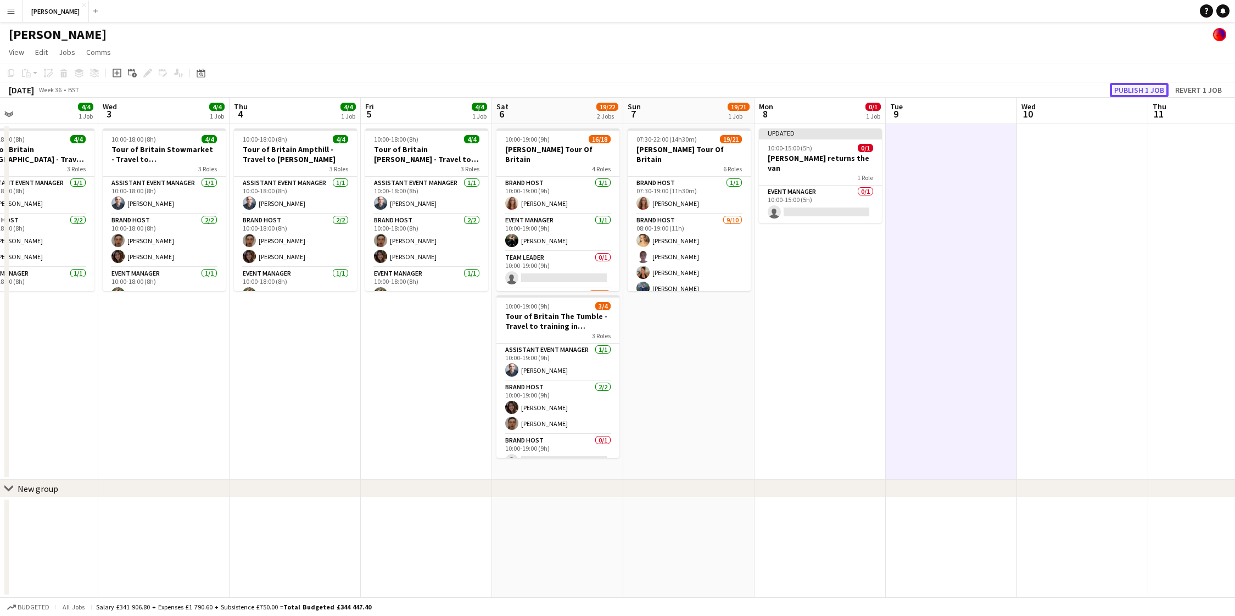
click at [1132, 92] on button "Publish 1 job" at bounding box center [1139, 90] width 59 height 14
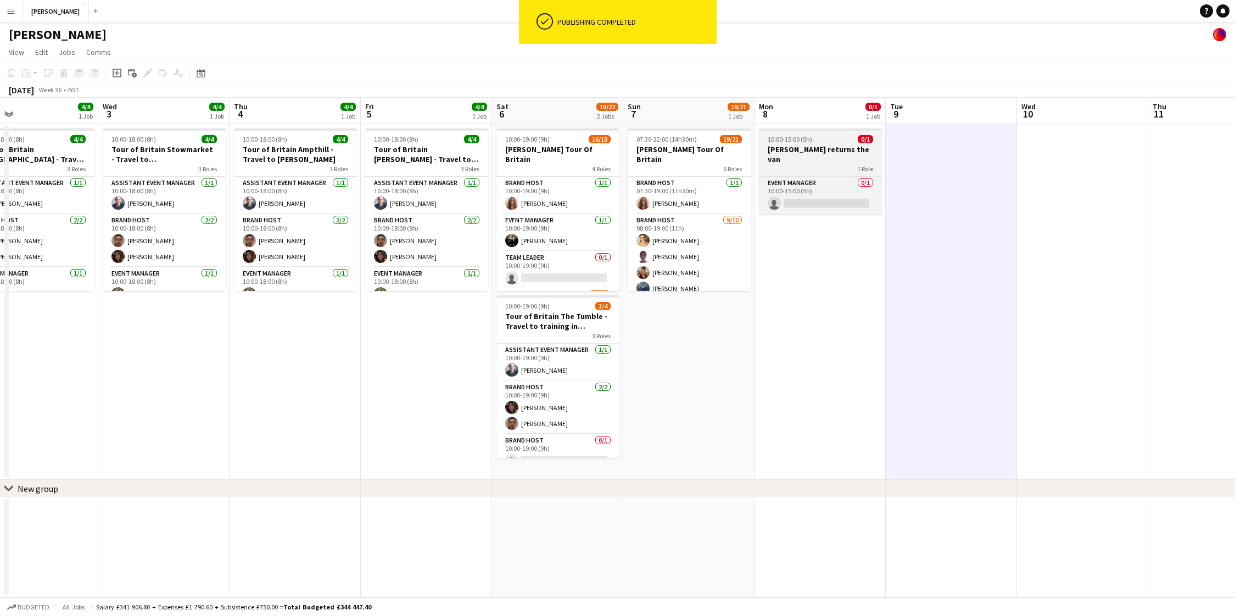
click at [832, 152] on h3 "[PERSON_NAME] returns the van" at bounding box center [820, 154] width 123 height 20
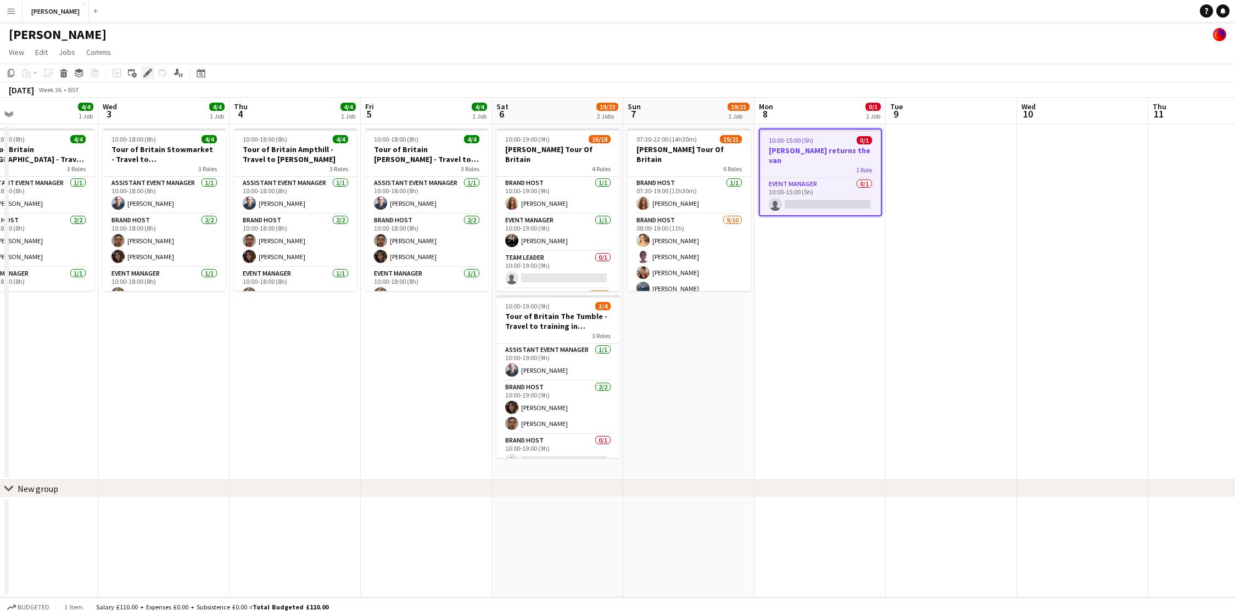
click at [150, 70] on icon at bounding box center [150, 70] width 3 height 3
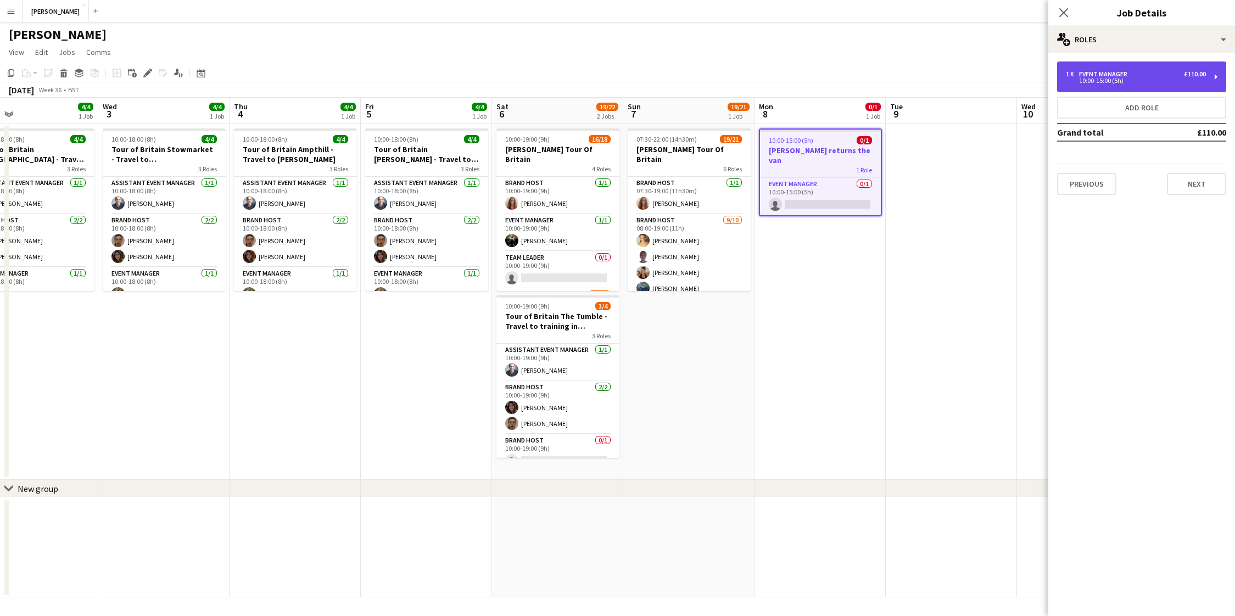
click at [1178, 82] on div "10:00-15:00 (5h)" at bounding box center [1136, 80] width 140 height 5
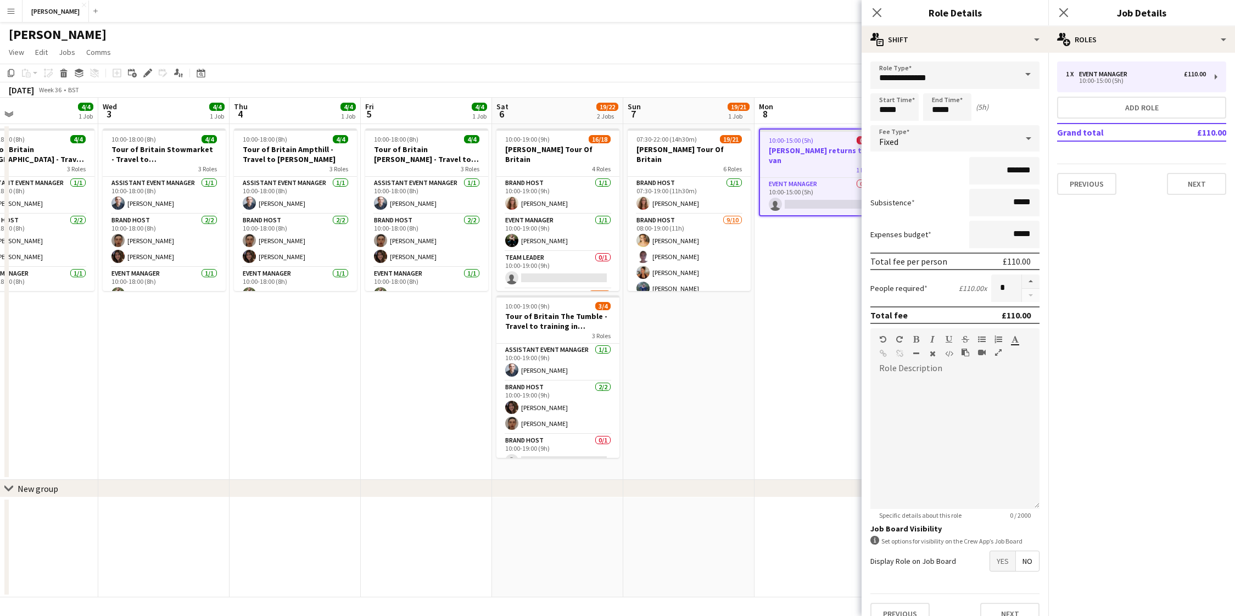
click at [1125, 229] on mat-expansion-panel "pencil3 General details 1 x Event Manager £110.00 10:00-15:00 (5h) Add role Gra…" at bounding box center [1141, 334] width 187 height 563
click at [1097, 189] on button "Previous" at bounding box center [1086, 184] width 59 height 22
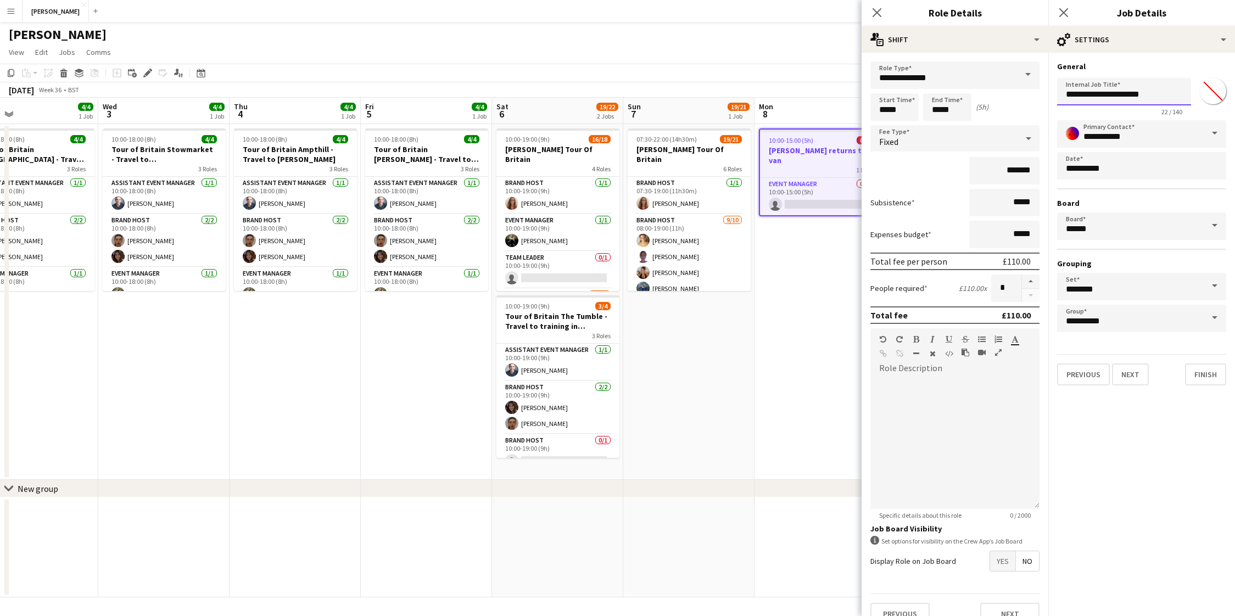
click at [1090, 92] on input "**********" at bounding box center [1124, 91] width 134 height 27
type input "**********"
click at [1200, 374] on button "Finish" at bounding box center [1205, 375] width 41 height 22
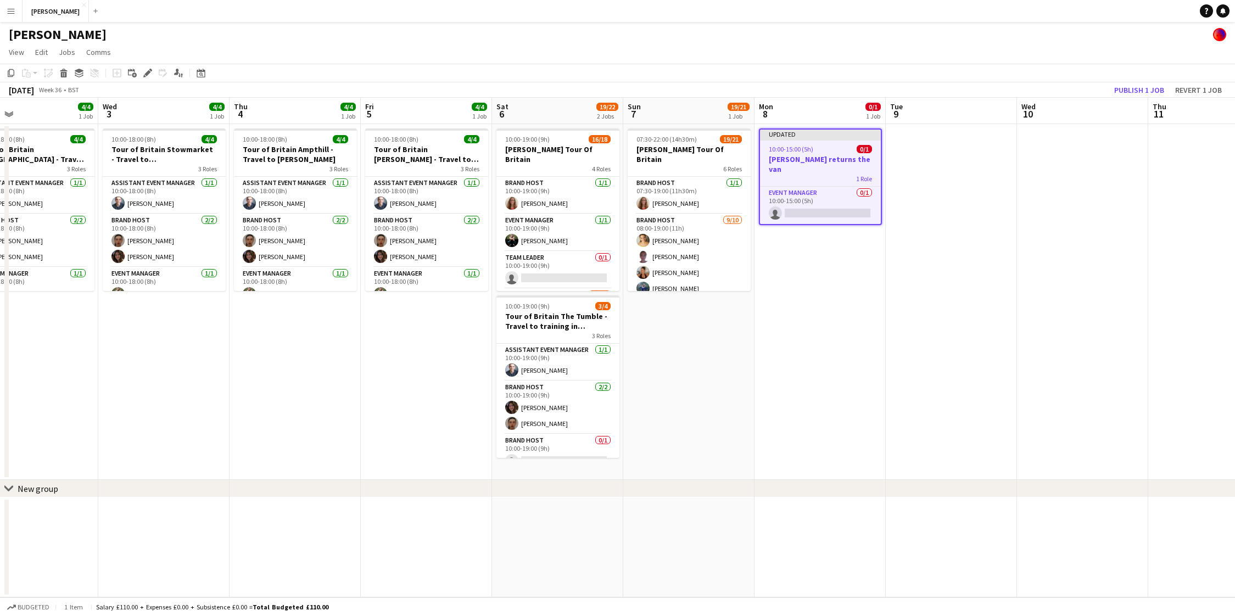
click at [807, 288] on app-date-cell "Updated 10:00-15:00 (5h) 0/1 [PERSON_NAME] returns the van 1 Role Event Manager…" at bounding box center [819, 302] width 131 height 356
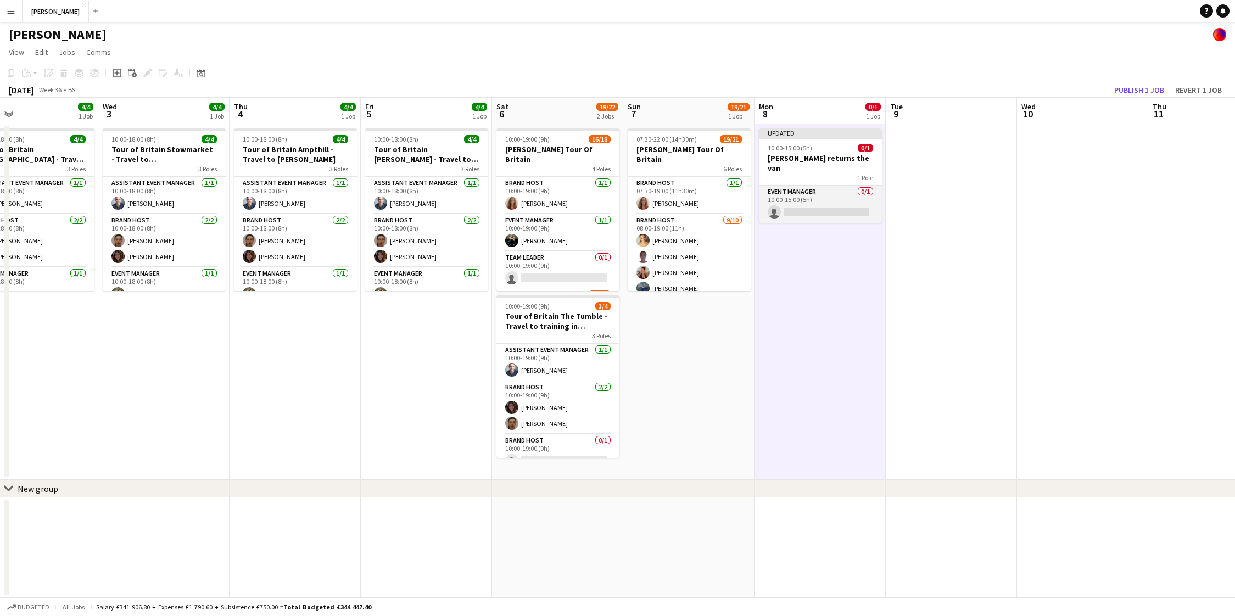
click at [811, 188] on app-card-role "Event Manager 0/1 10:00-15:00 (5h) single-neutral-actions" at bounding box center [820, 204] width 123 height 37
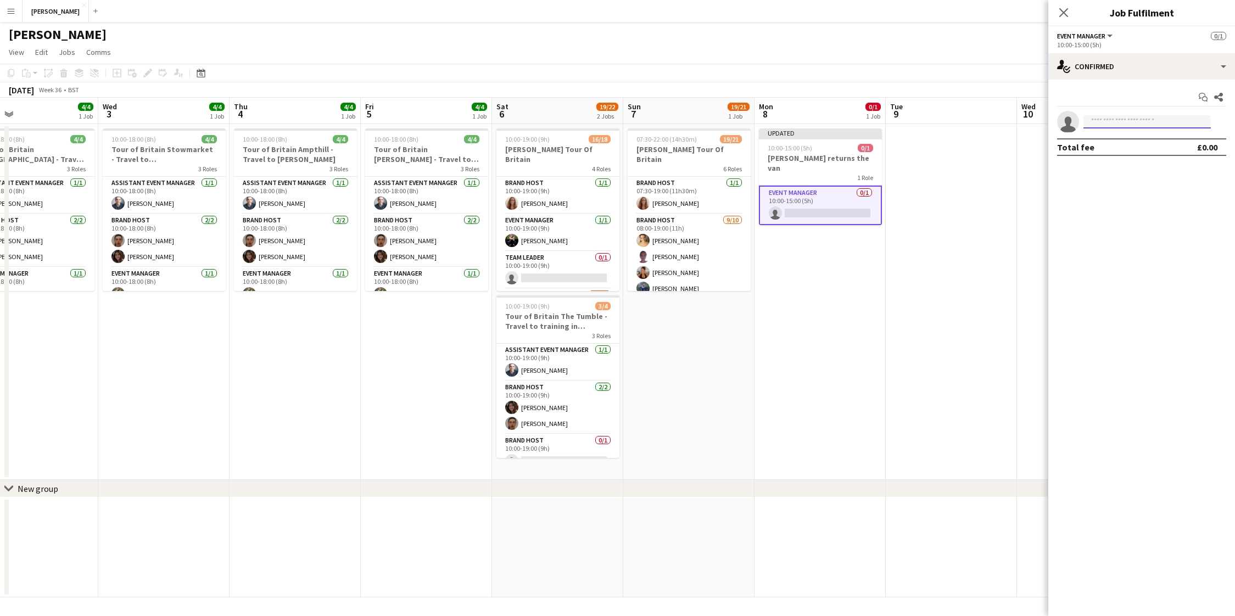
click at [1119, 122] on input at bounding box center [1146, 121] width 127 height 13
type input "*"
type input "*****"
click at [1135, 137] on span "[PERSON_NAME]" at bounding box center [1123, 137] width 63 height 9
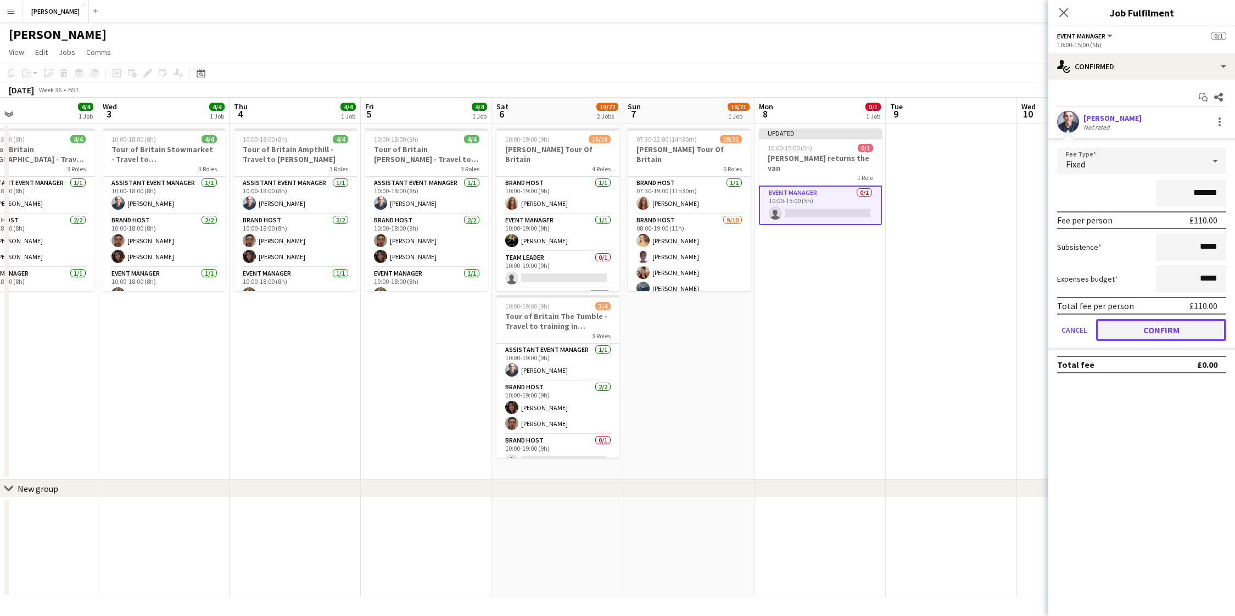
click at [1155, 327] on button "Confirm" at bounding box center [1161, 330] width 130 height 22
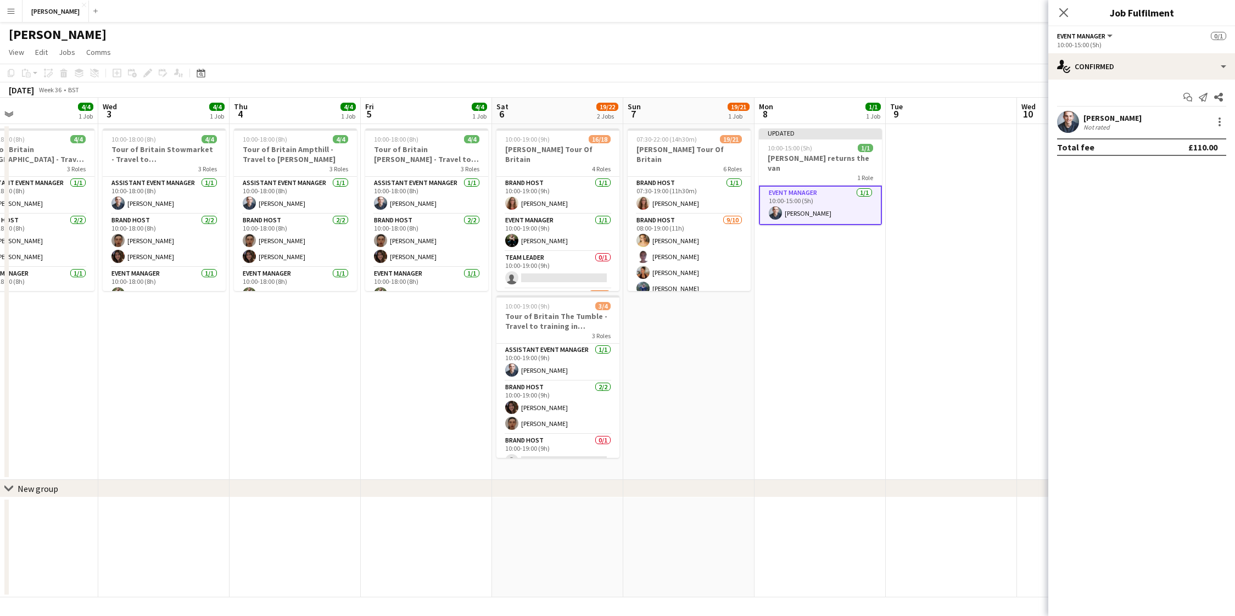
click at [969, 281] on app-date-cell at bounding box center [951, 302] width 131 height 356
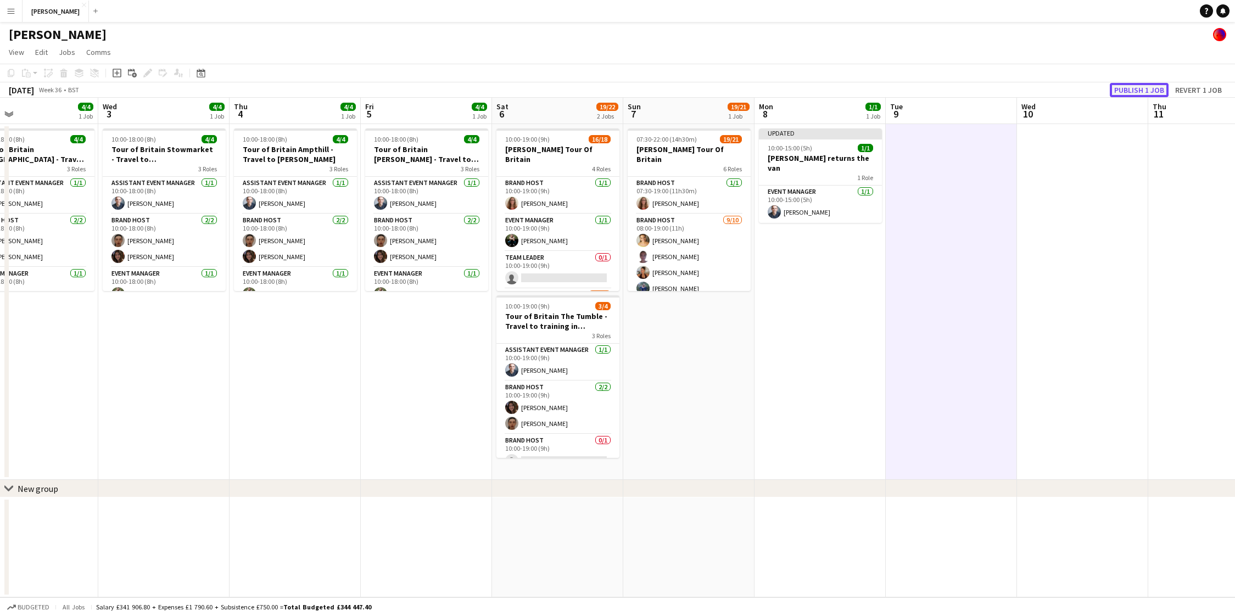
click at [1145, 92] on button "Publish 1 job" at bounding box center [1139, 90] width 59 height 14
click at [817, 255] on app-date-cell "10:00-15:00 (5h) 1/1 [PERSON_NAME] returns the van 1 Role Event Manager [DATE] …" at bounding box center [819, 302] width 131 height 356
